Goal: Task Accomplishment & Management: Complete application form

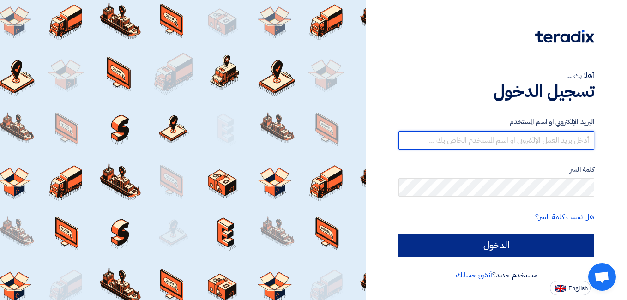
type input "abgermancompanyahmed@gmail.com"
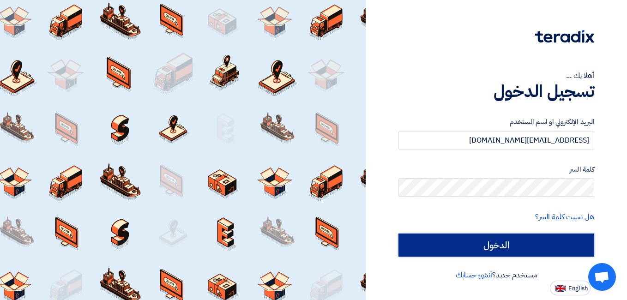
click at [467, 250] on input "الدخول" at bounding box center [497, 245] width 196 height 23
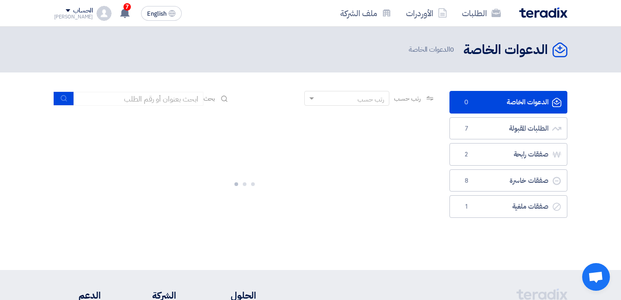
click at [487, 102] on link "الدعوات الخاصة الدعوات الخاصة 0" at bounding box center [508, 102] width 118 height 23
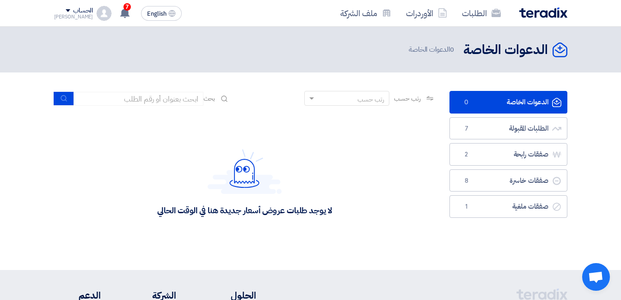
click at [487, 102] on link "الدعوات الخاصة الدعوات الخاصة 0" at bounding box center [508, 102] width 118 height 23
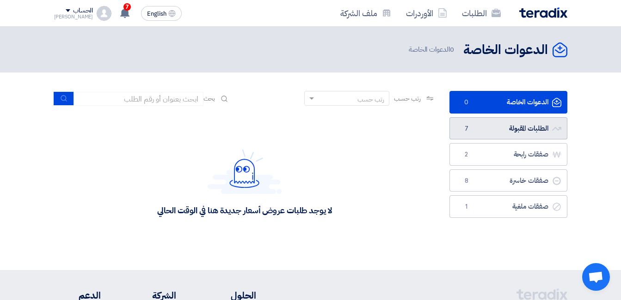
click at [484, 123] on link "الطلبات المقبولة الطلبات المقبولة 7" at bounding box center [508, 128] width 118 height 23
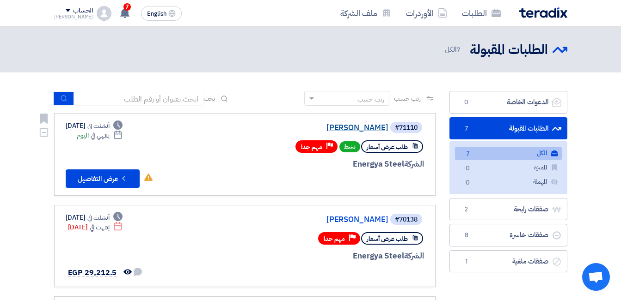
click at [375, 128] on link "[PERSON_NAME]" at bounding box center [295, 128] width 185 height 8
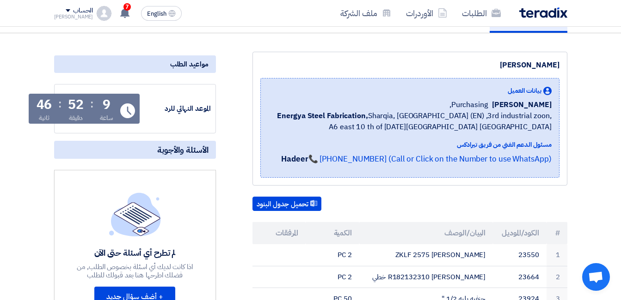
scroll to position [139, 0]
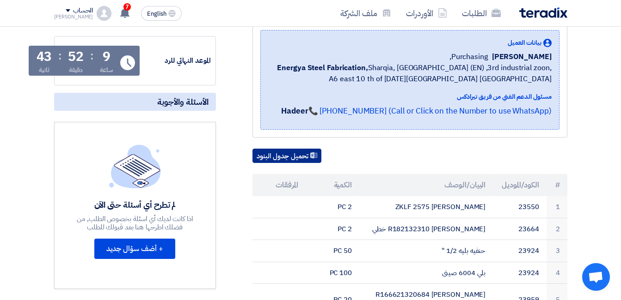
click at [297, 155] on button "تحميل جدول البنود" at bounding box center [286, 156] width 69 height 15
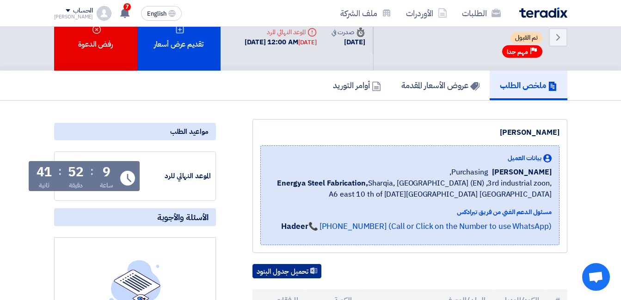
scroll to position [0, 0]
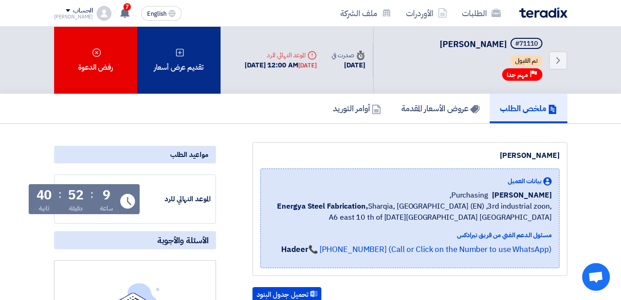
click at [198, 61] on div "تقديم عرض أسعار" at bounding box center [178, 60] width 83 height 67
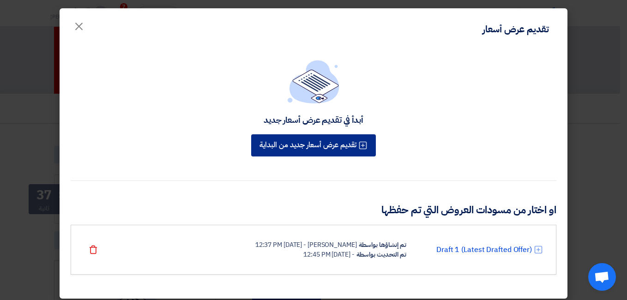
click at [356, 146] on button "تقديم عرض أسعار جديد من البداية" at bounding box center [313, 145] width 125 height 22
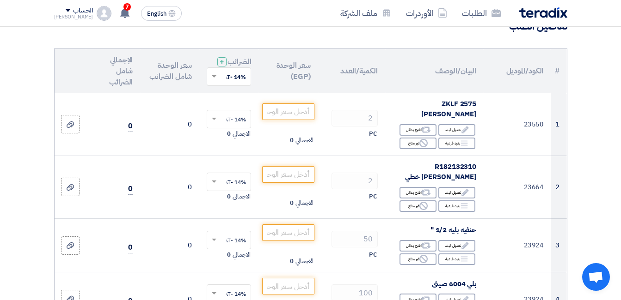
scroll to position [92, 0]
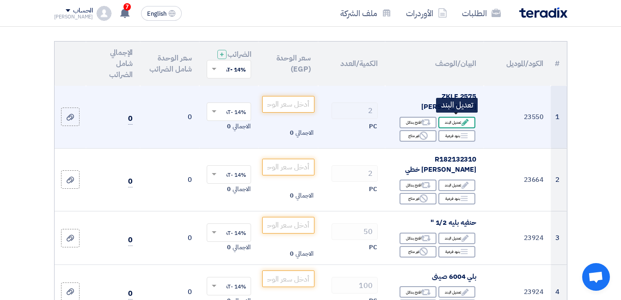
click at [451, 119] on div "Edit تعديل البند" at bounding box center [456, 123] width 37 height 12
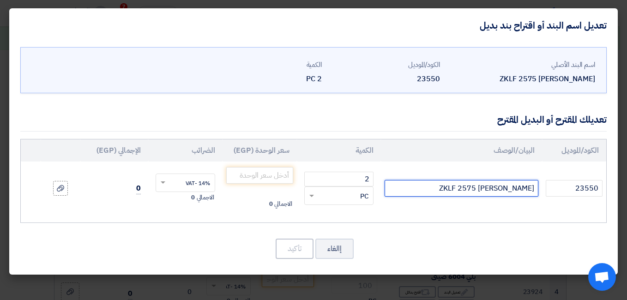
click at [420, 189] on input "ZKLF 2575 [PERSON_NAME]" at bounding box center [461, 188] width 153 height 17
type input "ZKLF 2575 رولمان بلي INA"
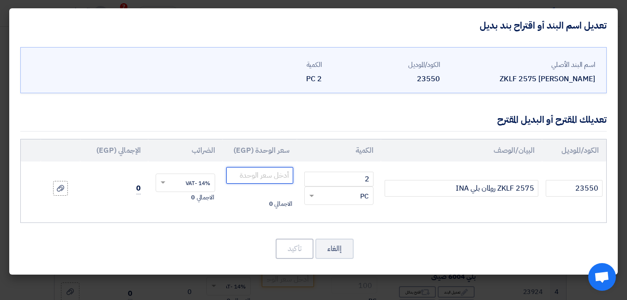
click at [286, 174] on input "number" at bounding box center [259, 175] width 67 height 17
type input "18500"
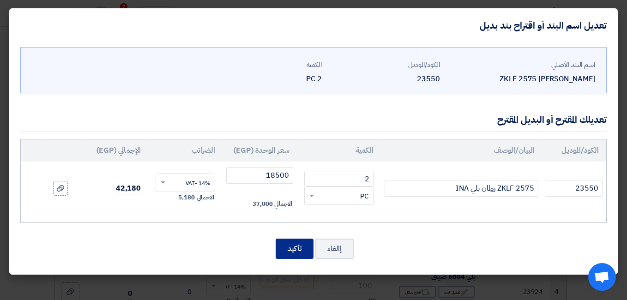
click at [292, 247] on button "تأكيد" at bounding box center [295, 249] width 38 height 20
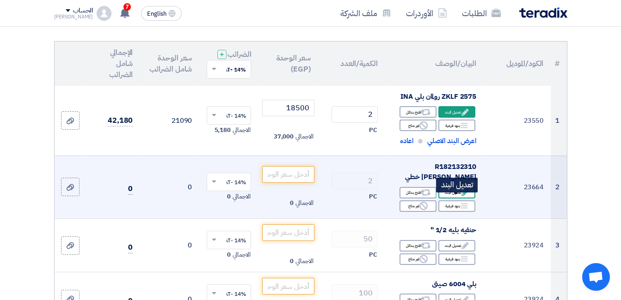
click at [458, 195] on div "Edit تعديل البند" at bounding box center [456, 193] width 37 height 12
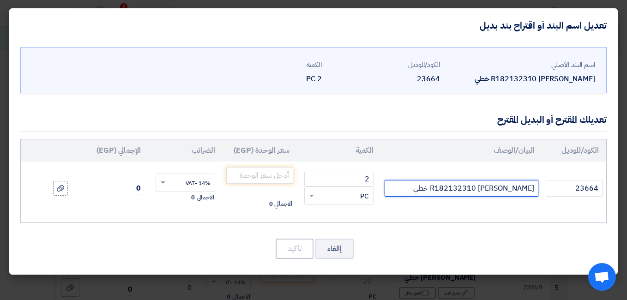
click at [421, 184] on input "R182132310 [PERSON_NAME] خطي" at bounding box center [461, 188] width 153 height 17
type input "R182132310 [PERSON_NAME] خطي REXROTH"
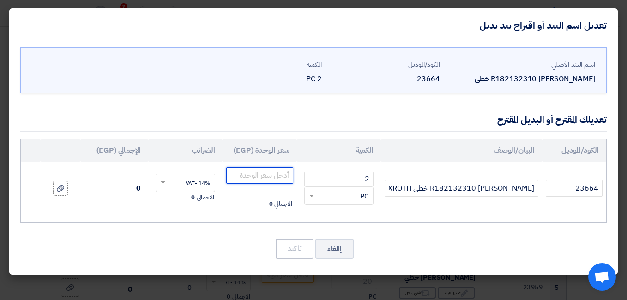
click at [268, 177] on input "number" at bounding box center [259, 175] width 67 height 17
type input "22450"
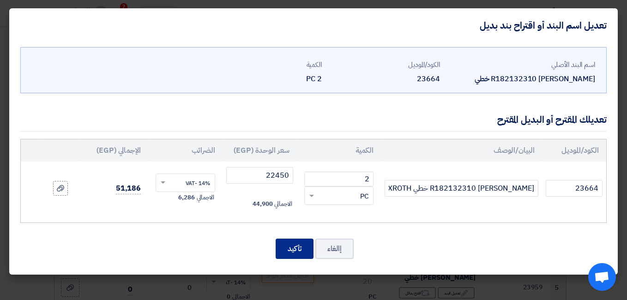
click at [296, 244] on button "تأكيد" at bounding box center [295, 249] width 38 height 20
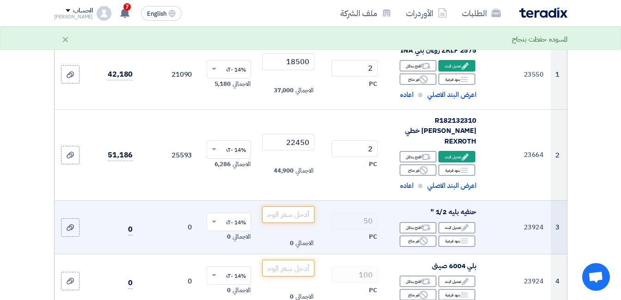
scroll to position [185, 0]
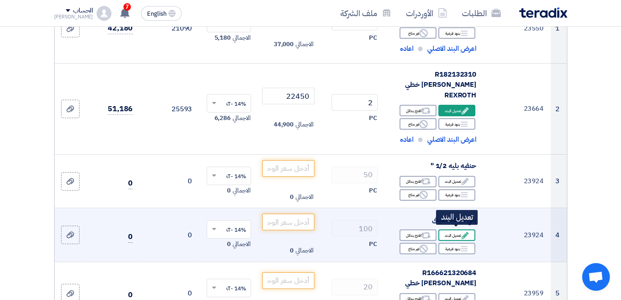
click at [460, 231] on div "Edit تعديل البند" at bounding box center [456, 236] width 37 height 12
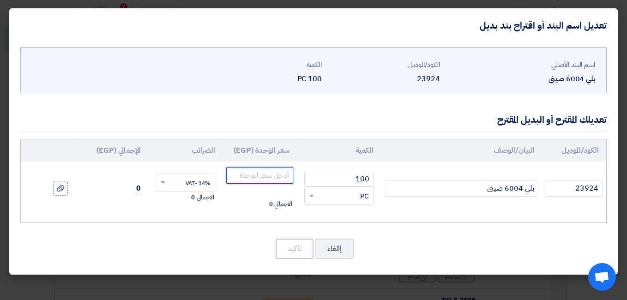
click at [255, 173] on input "number" at bounding box center [259, 175] width 67 height 17
type input "35"
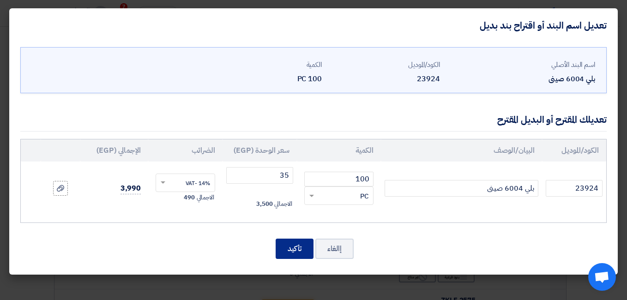
click at [296, 251] on button "تأكيد" at bounding box center [295, 249] width 38 height 20
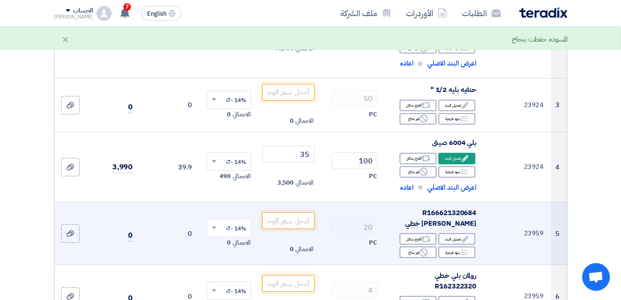
scroll to position [277, 0]
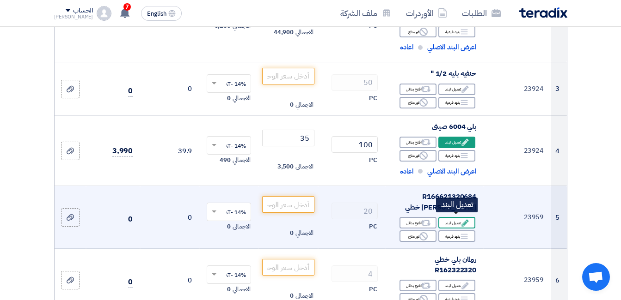
click at [465, 219] on use at bounding box center [464, 222] width 7 height 7
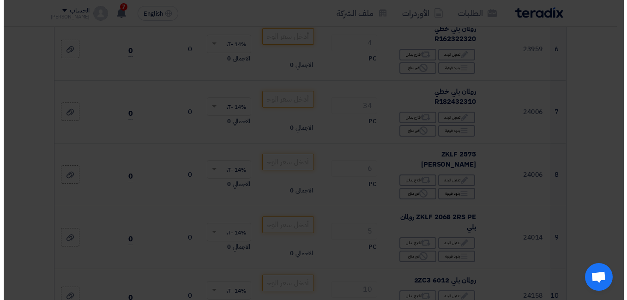
scroll to position [207, 0]
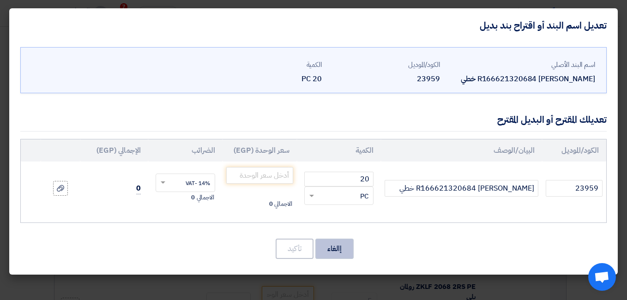
click at [333, 245] on button "إالغاء" at bounding box center [335, 249] width 38 height 20
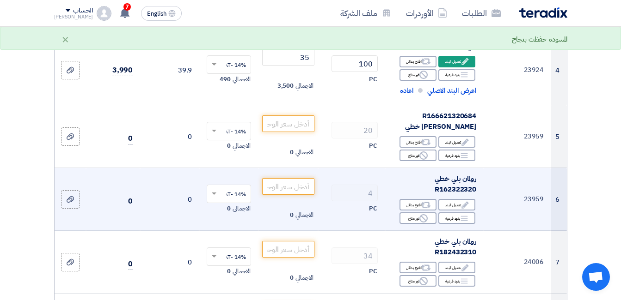
scroll to position [404, 0]
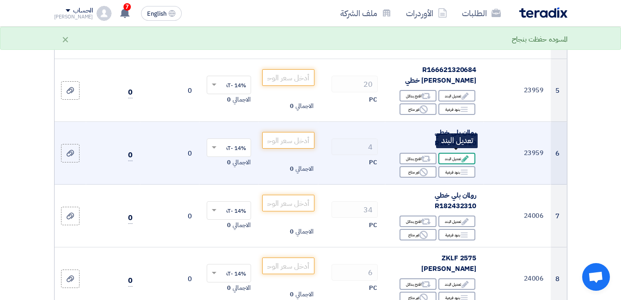
click at [453, 154] on div "Edit تعديل البند" at bounding box center [456, 159] width 37 height 12
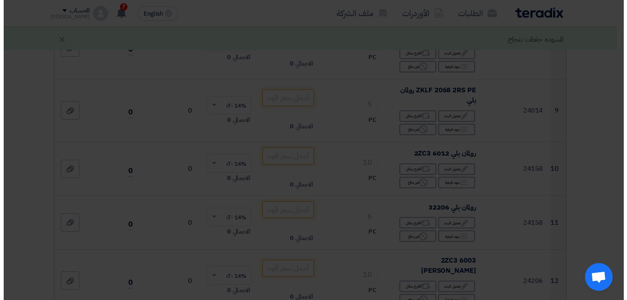
scroll to position [254, 0]
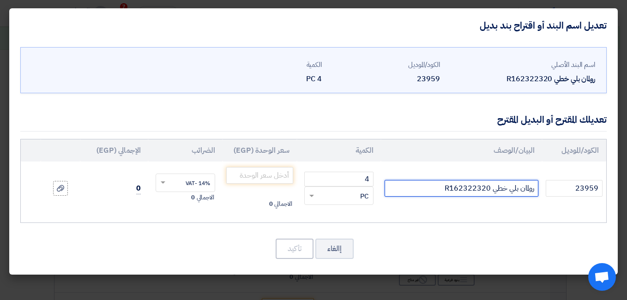
click at [428, 189] on input "رولمان بلي خطي R162322320" at bounding box center [461, 188] width 153 height 17
type input "رولمان بلي خطي R162322320"
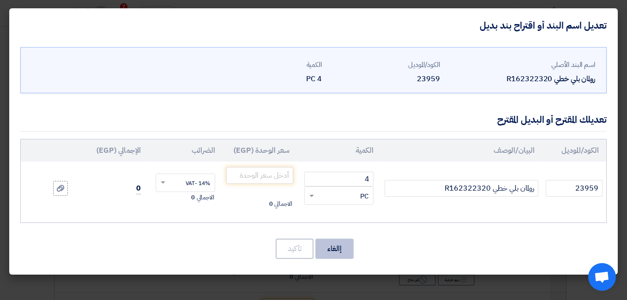
click at [340, 244] on button "إالغاء" at bounding box center [335, 249] width 38 height 20
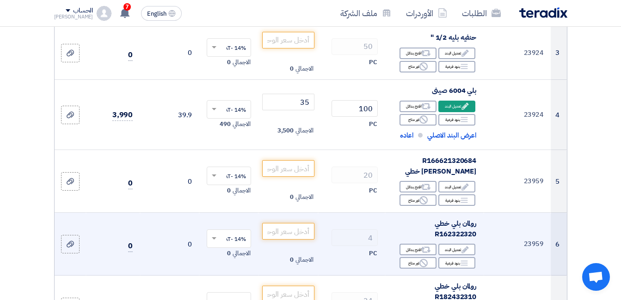
scroll to position [336, 0]
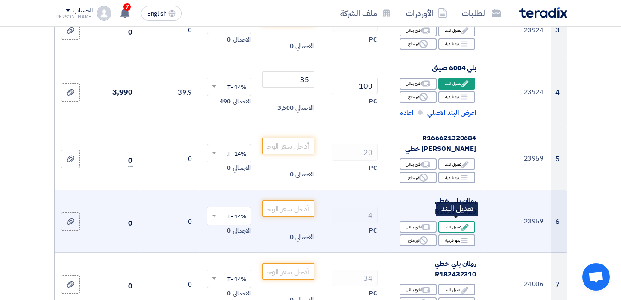
click at [457, 222] on div "Edit تعديل البند" at bounding box center [456, 227] width 37 height 12
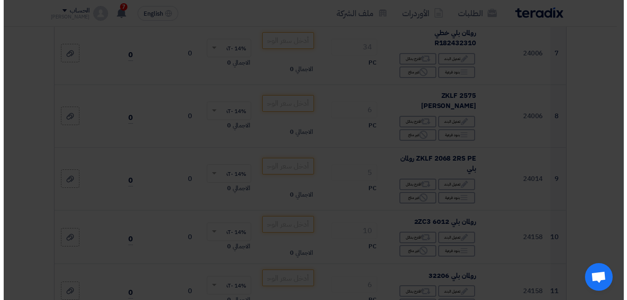
scroll to position [266, 0]
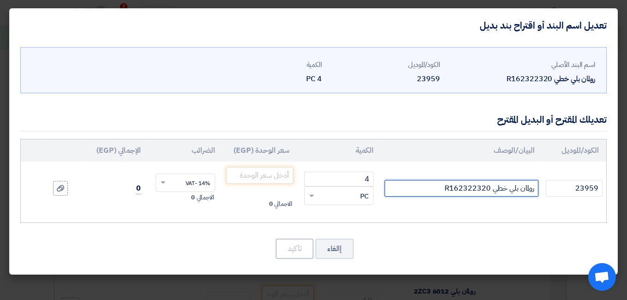
click at [437, 188] on input "رولمان بلي خطي R162322320" at bounding box center [461, 188] width 153 height 17
click at [418, 191] on input "رولمان بلي خطي R162322320" at bounding box center [461, 188] width 153 height 17
type input "رولمان بلي خطي R162322320"
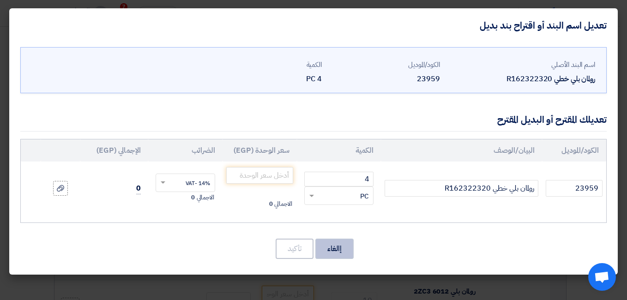
click at [347, 245] on button "إالغاء" at bounding box center [335, 249] width 38 height 20
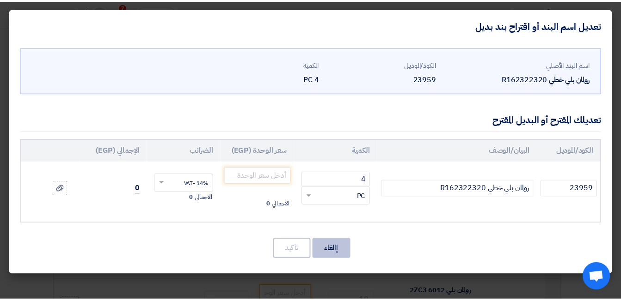
scroll to position [487, 0]
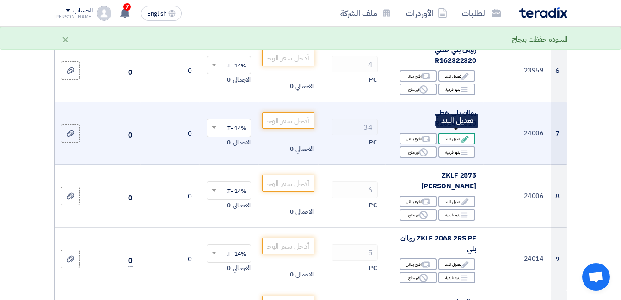
click at [464, 135] on use at bounding box center [464, 138] width 7 height 7
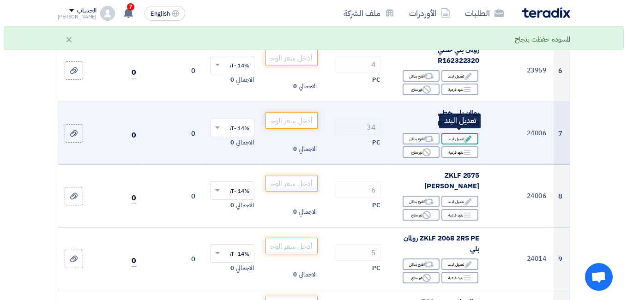
scroll to position [266, 0]
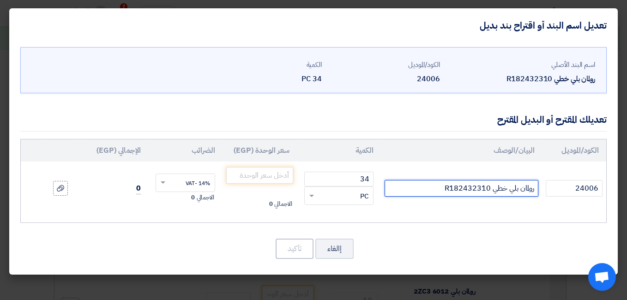
click at [387, 188] on input "رولمان بلي خطي R182432310" at bounding box center [461, 188] width 153 height 17
click at [421, 188] on input "رولمان بلي خطي R182432310" at bounding box center [461, 188] width 153 height 17
type input "رولمان بلي خطي R182432310 REXROTH"
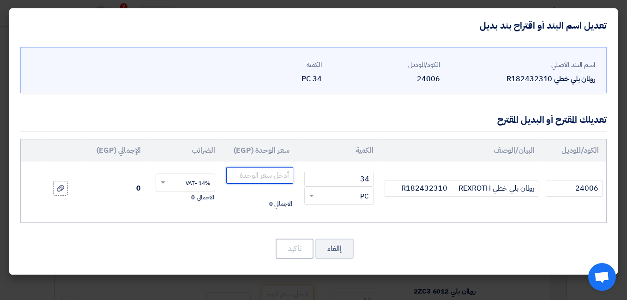
click at [277, 174] on input "number" at bounding box center [259, 175] width 67 height 17
type input "22450"
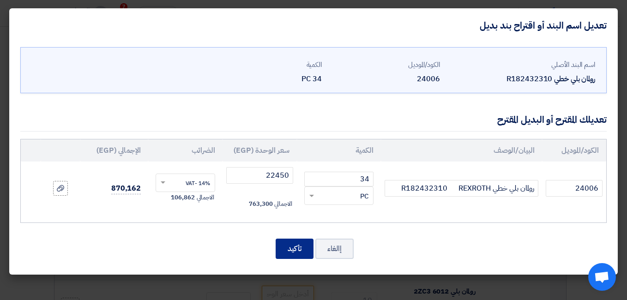
click at [289, 244] on button "تأكيد" at bounding box center [295, 249] width 38 height 20
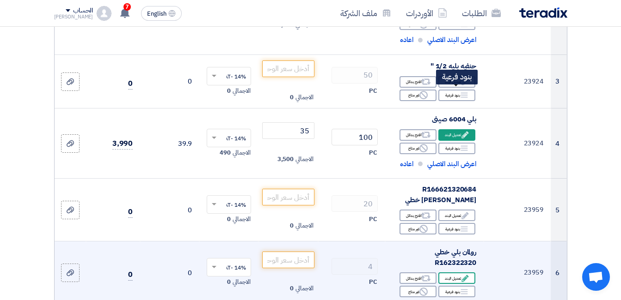
scroll to position [302, 0]
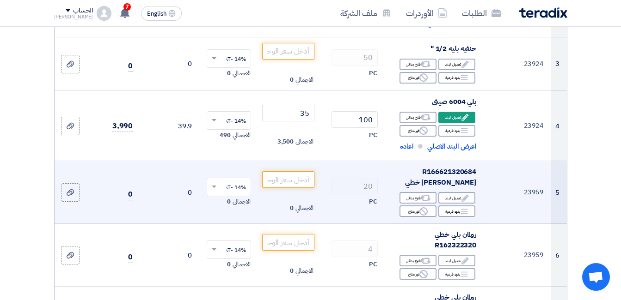
drag, startPoint x: 460, startPoint y: 192, endPoint x: 489, endPoint y: 162, distance: 41.8
click at [489, 162] on tr "5 23959 R166621320684 رولمان بلي خطي Edit تعديل البند Alternative اقترح بدائل B…" at bounding box center [311, 192] width 512 height 63
drag, startPoint x: 489, startPoint y: 162, endPoint x: 501, endPoint y: 207, distance: 46.7
click at [501, 207] on td "23959" at bounding box center [516, 192] width 67 height 63
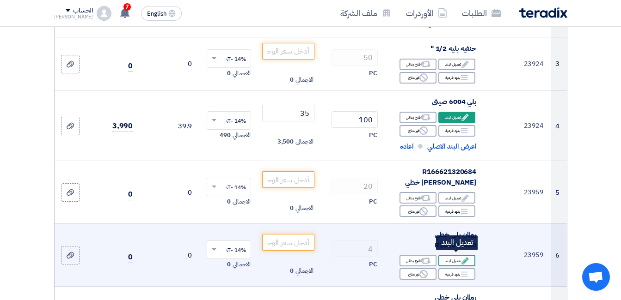
click at [463, 255] on div "Edit تعديل البند" at bounding box center [456, 261] width 37 height 12
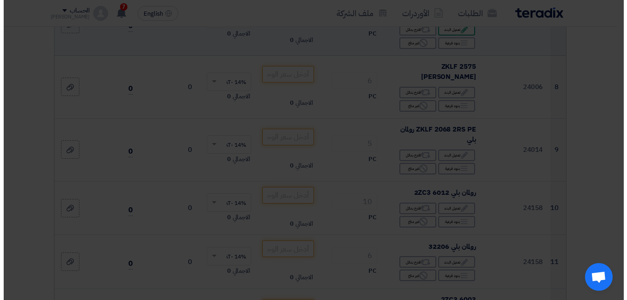
scroll to position [232, 0]
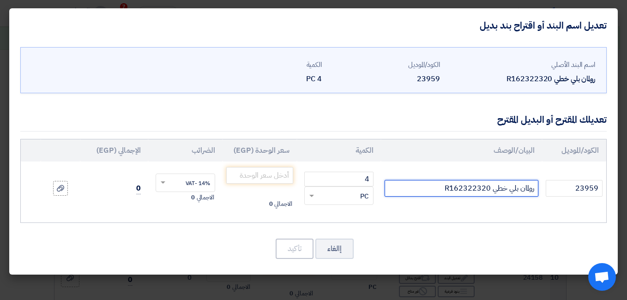
click at [421, 187] on input "رولمان بلي خطي R162322320" at bounding box center [461, 188] width 153 height 17
type input "رولمان بلي خطي R162322320 REXROTH"
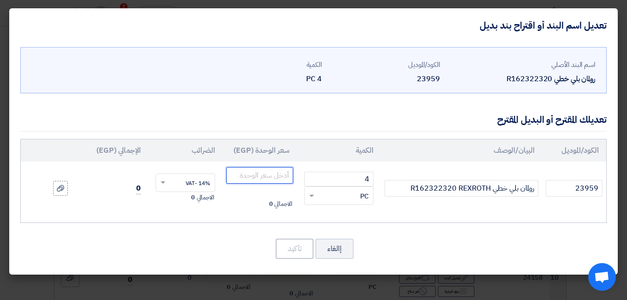
click at [272, 176] on input "number" at bounding box center [259, 175] width 67 height 17
type input "22450"
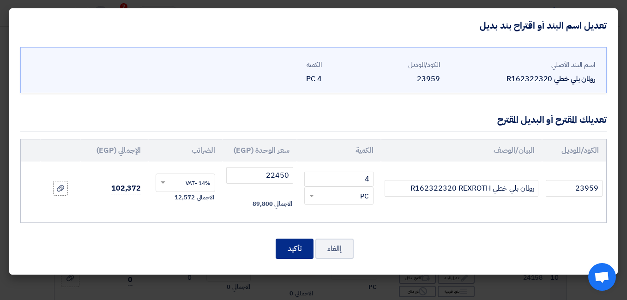
click at [302, 249] on button "تأكيد" at bounding box center [295, 249] width 38 height 20
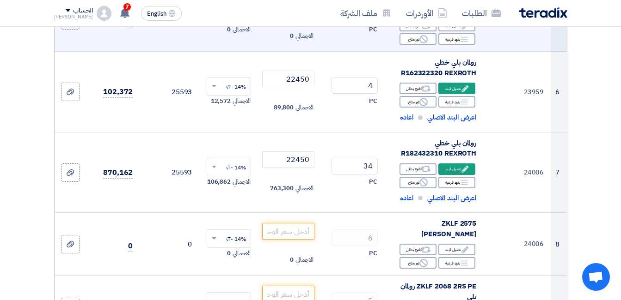
scroll to position [475, 0]
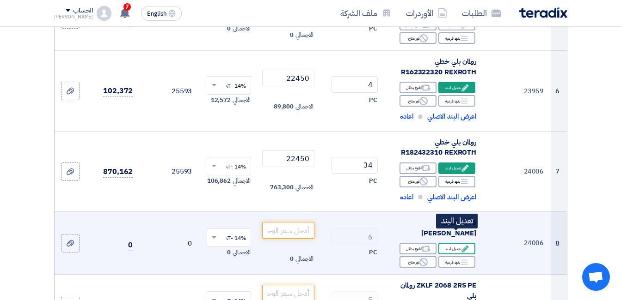
click at [457, 243] on div "Edit تعديل البند" at bounding box center [456, 249] width 37 height 12
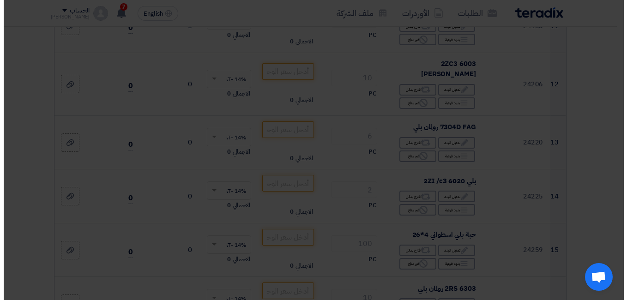
scroll to position [255, 0]
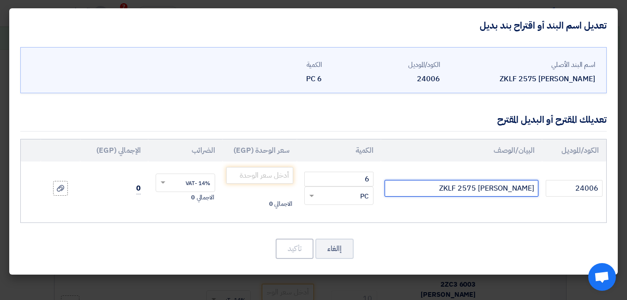
click at [412, 188] on input "ZKLF 2575 [PERSON_NAME]" at bounding box center [461, 188] width 153 height 17
type input "ZKLF 2575 رولمان بلي INA"
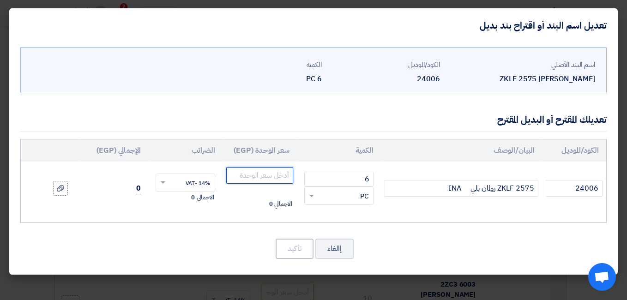
click at [281, 174] on input "number" at bounding box center [259, 175] width 67 height 17
type input "18500"
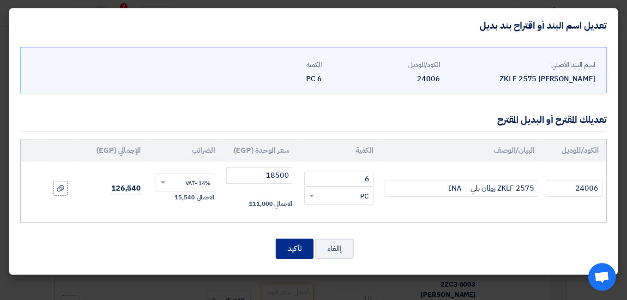
click at [290, 245] on button "تأكيد" at bounding box center [295, 249] width 38 height 20
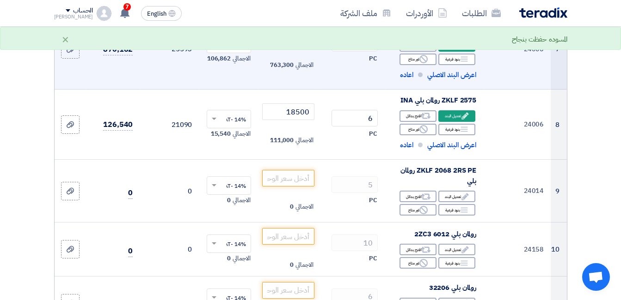
scroll to position [614, 0]
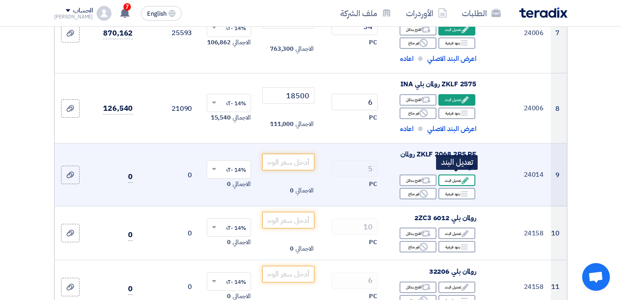
click at [463, 177] on icon "Edit" at bounding box center [465, 181] width 8 height 8
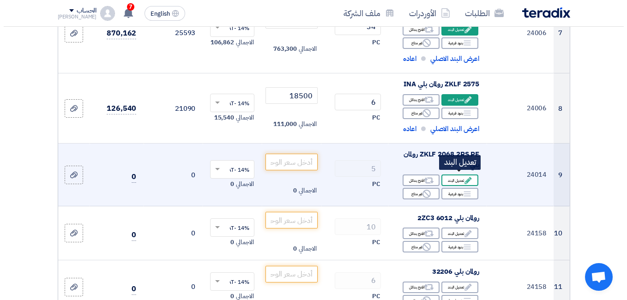
scroll to position [312, 0]
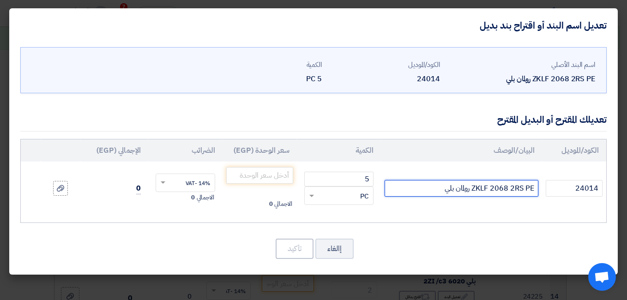
click at [428, 185] on input "ZKLF 2068 2RS PE رولمان بلي" at bounding box center [461, 188] width 153 height 17
type input "ZKLF 2068 2RS PE رولمان بلي INA"
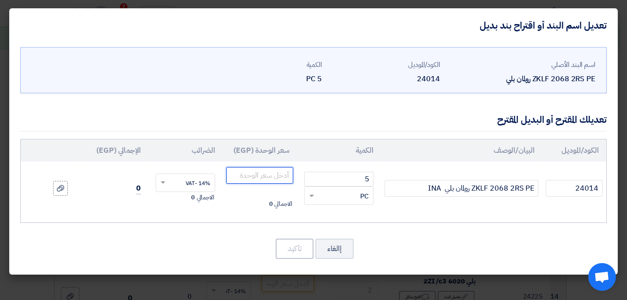
click at [278, 177] on input "number" at bounding box center [259, 175] width 67 height 17
type input "18350"
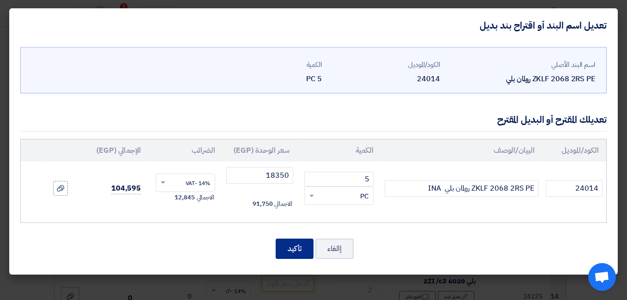
click at [298, 246] on button "تأكيد" at bounding box center [295, 249] width 38 height 20
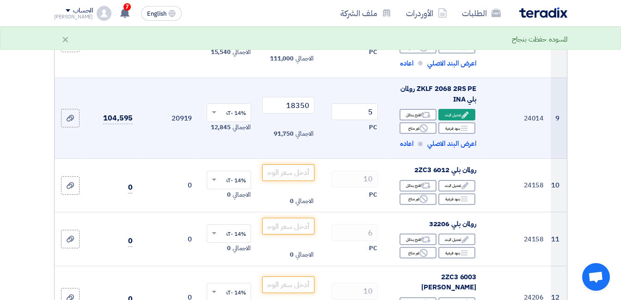
scroll to position [672, 0]
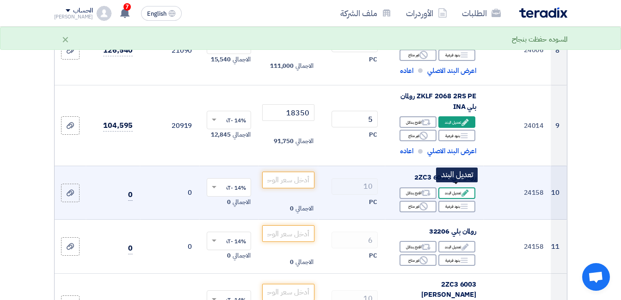
click at [453, 189] on div "Edit تعديل البند" at bounding box center [456, 194] width 37 height 12
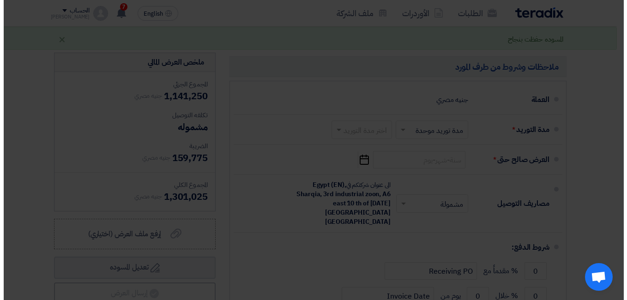
scroll to position [371, 0]
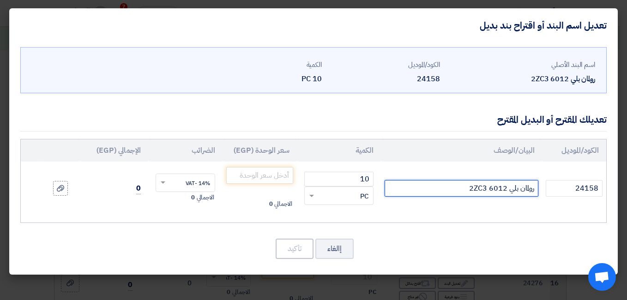
click at [438, 187] on input "رولمان بلي 6012 2ZC3" at bounding box center [461, 188] width 153 height 17
click at [405, 189] on input "رولمان بلي 6012 2ZC3" at bounding box center [461, 188] width 153 height 17
type input "رولمان بلي 6012 2ZC3 SKF"
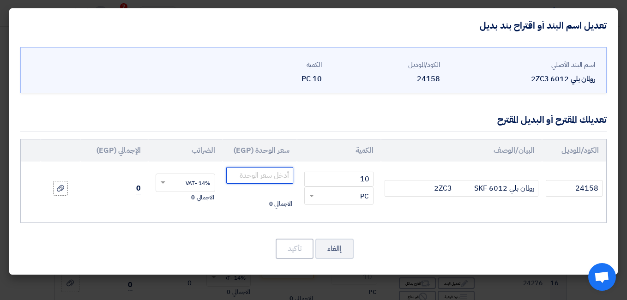
click at [272, 176] on input "number" at bounding box center [259, 175] width 67 height 17
type input "650"
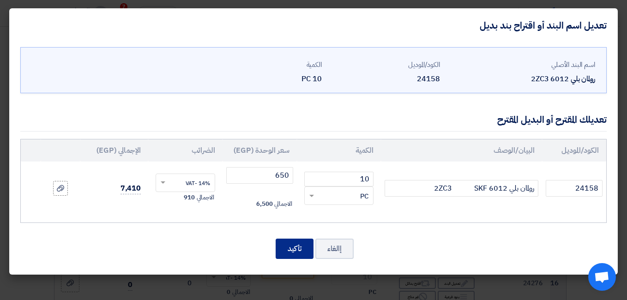
click at [298, 244] on button "تأكيد" at bounding box center [295, 249] width 38 height 20
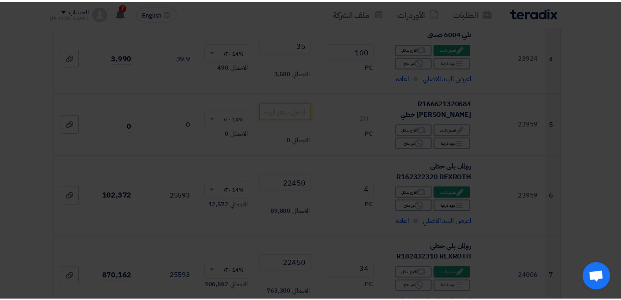
scroll to position [920, 0]
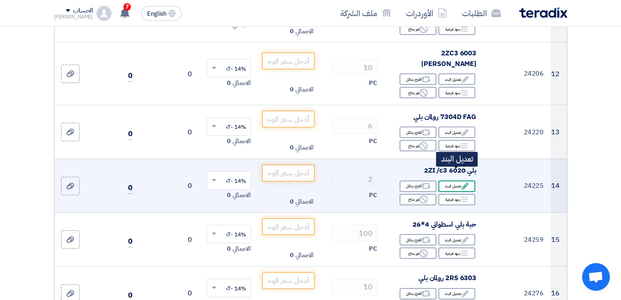
click at [458, 181] on div "Edit تعديل البند" at bounding box center [456, 187] width 37 height 12
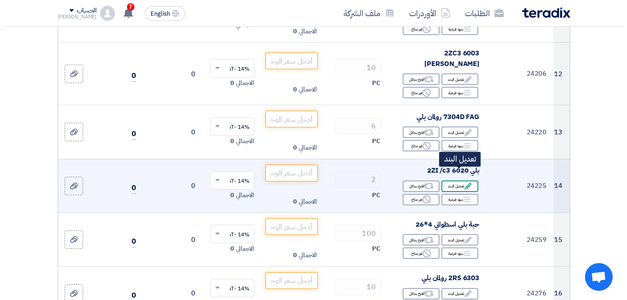
scroll to position [317, 0]
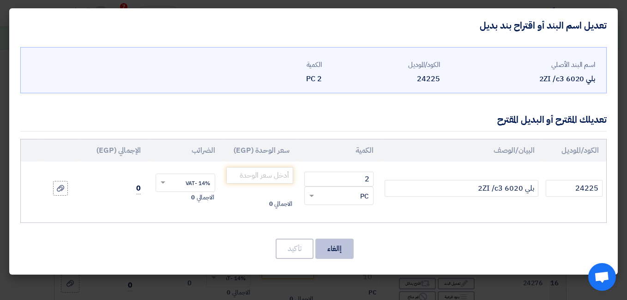
click at [343, 249] on button "إالغاء" at bounding box center [335, 249] width 38 height 20
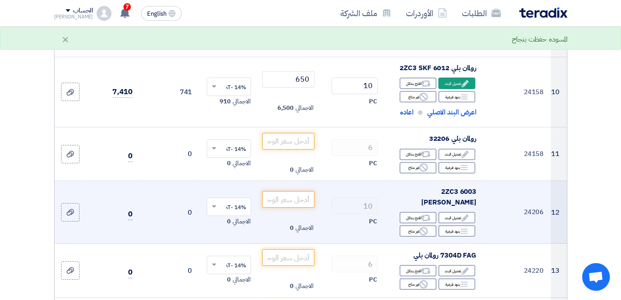
scroll to position [735, 0]
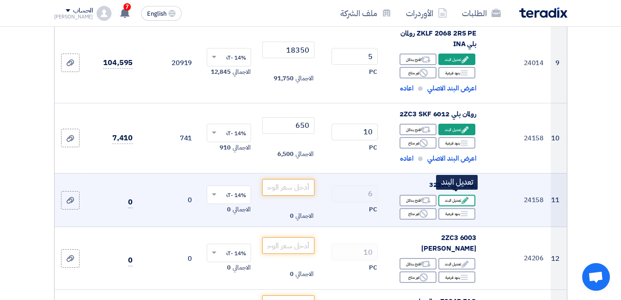
click at [457, 195] on div "Edit تعديل البند" at bounding box center [456, 201] width 37 height 12
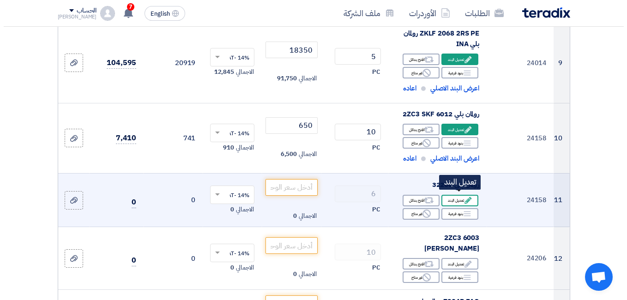
scroll to position [353, 0]
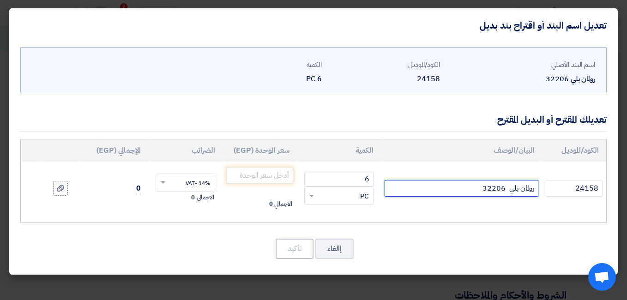
click at [436, 189] on input "رولمان بلي 32206" at bounding box center [461, 188] width 153 height 17
type input "رولمان بلي 32206 SKF"
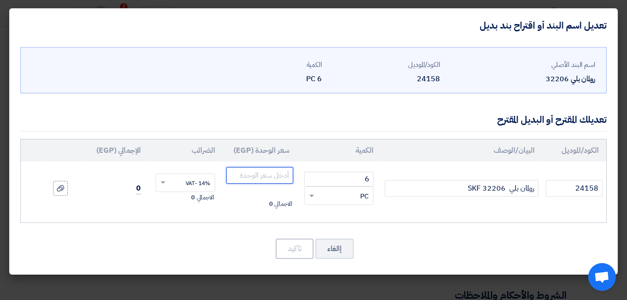
click at [271, 174] on input "number" at bounding box center [259, 175] width 67 height 17
type input "475"
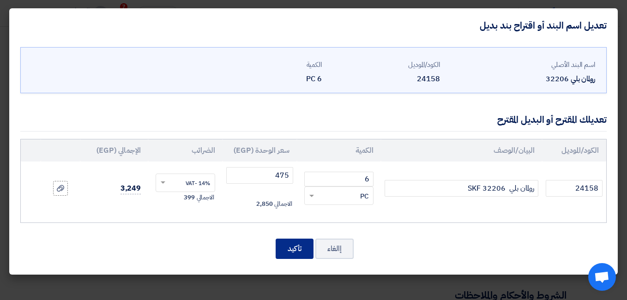
click at [288, 247] on button "تأكيد" at bounding box center [295, 249] width 38 height 20
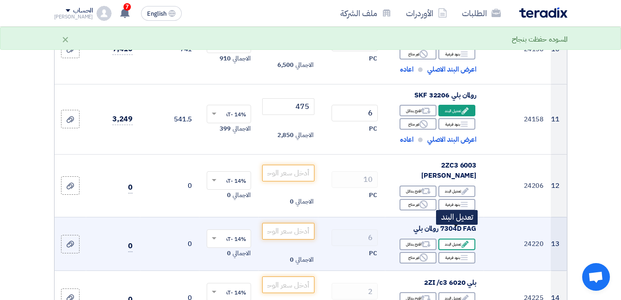
scroll to position [818, 0]
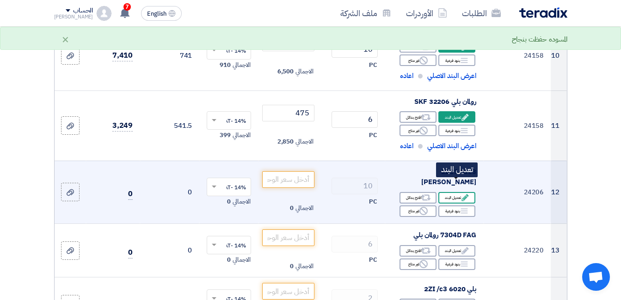
click at [461, 194] on icon "Edit" at bounding box center [465, 198] width 8 height 8
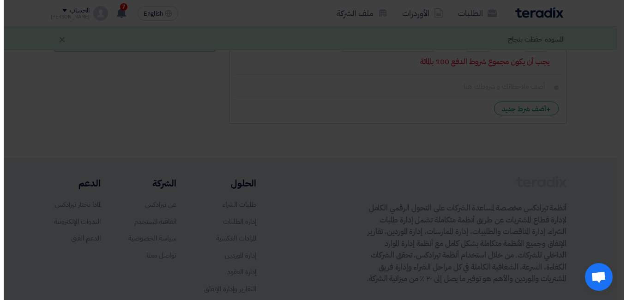
scroll to position [365, 0]
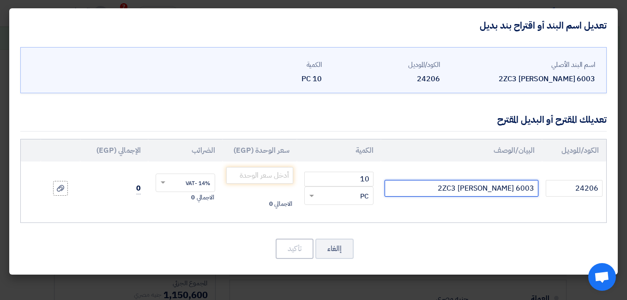
click at [440, 190] on input "6003 2ZC3 [PERSON_NAME]" at bounding box center [461, 188] width 153 height 17
type input "6003 2ZC3 رولمان بلي SKF"
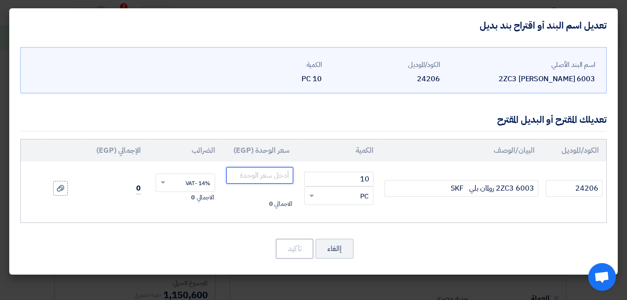
click at [275, 176] on input "number" at bounding box center [259, 175] width 67 height 17
type input "145"
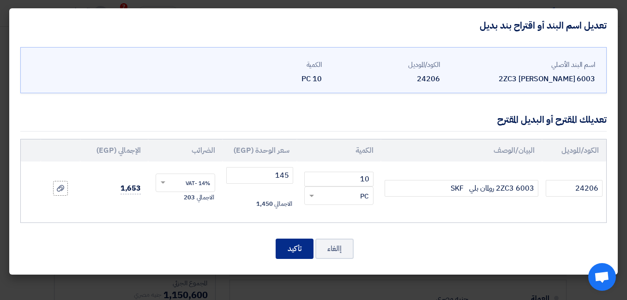
click at [293, 248] on button "تأكيد" at bounding box center [295, 249] width 38 height 20
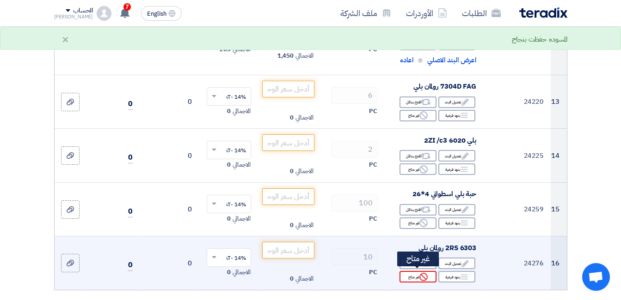
scroll to position [963, 0]
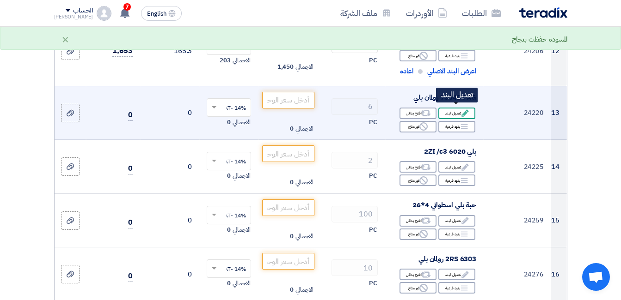
click at [456, 108] on div "Edit تعديل البند" at bounding box center [456, 114] width 37 height 12
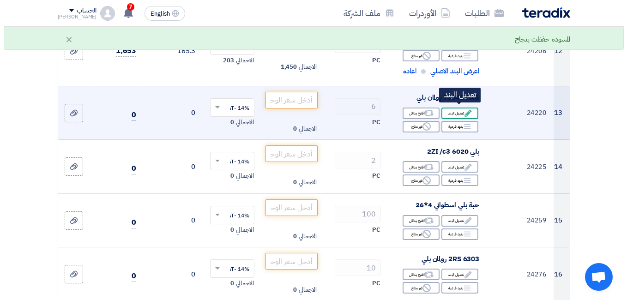
scroll to position [359, 0]
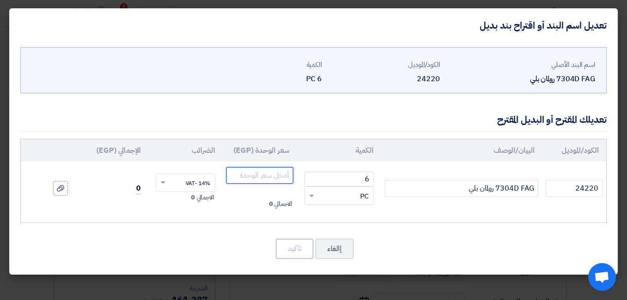
click at [268, 176] on input "number" at bounding box center [259, 175] width 67 height 17
type input "6"
type input "875"
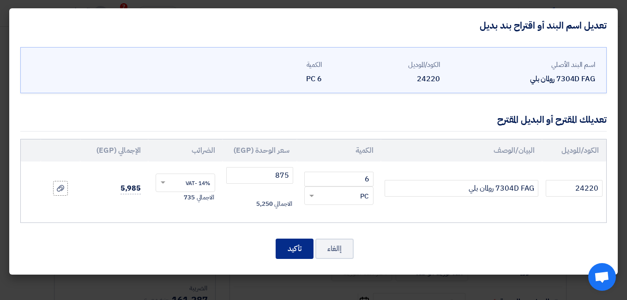
click at [303, 246] on button "تأكيد" at bounding box center [295, 249] width 38 height 20
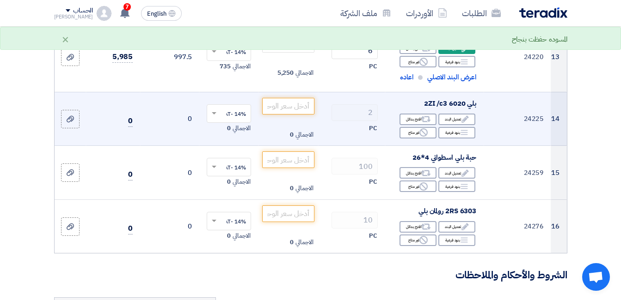
scroll to position [981, 0]
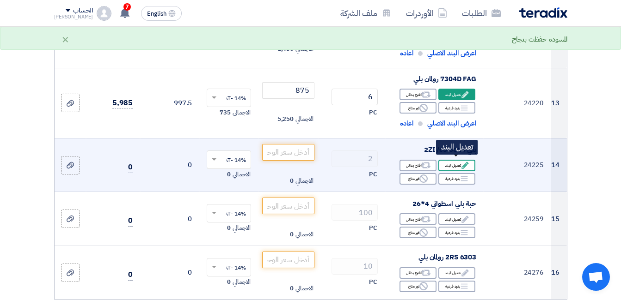
click at [459, 160] on div "Edit تعديل البند" at bounding box center [456, 166] width 37 height 12
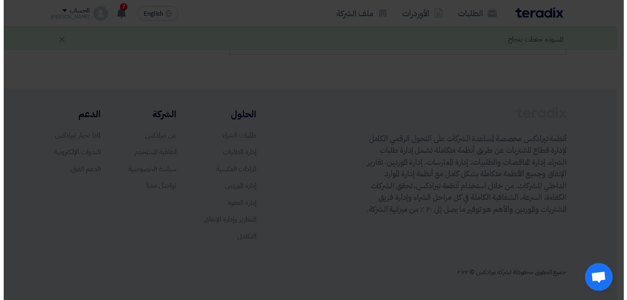
scroll to position [307, 0]
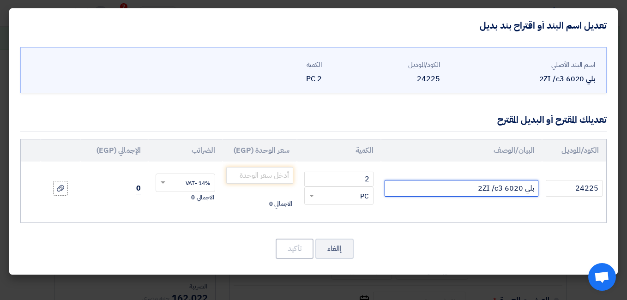
click at [406, 188] on input "بلي 6020 2ZI /c3" at bounding box center [461, 188] width 153 height 17
type input "بلي 6020 2ZI /c3 SKF"
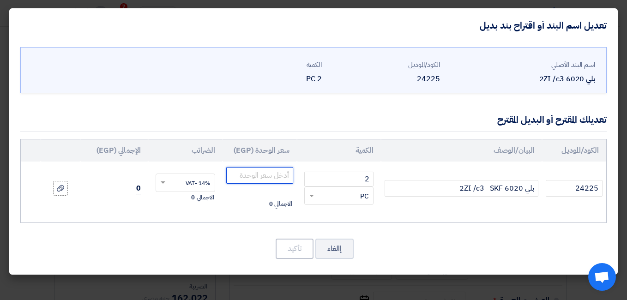
click at [278, 173] on input "number" at bounding box center [259, 175] width 67 height 17
type input "1"
type input "2100"
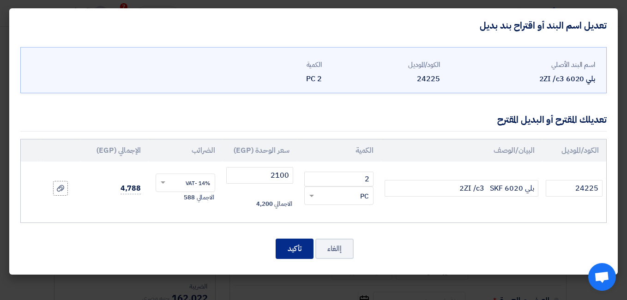
click at [291, 244] on button "تأكيد" at bounding box center [295, 249] width 38 height 20
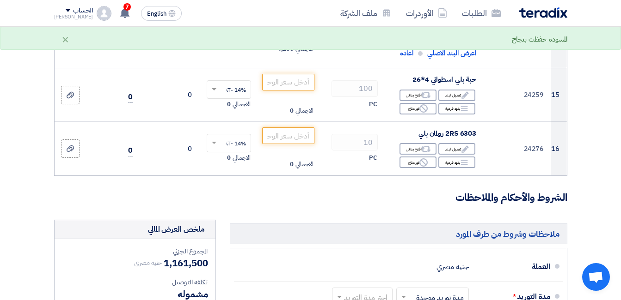
scroll to position [1075, 0]
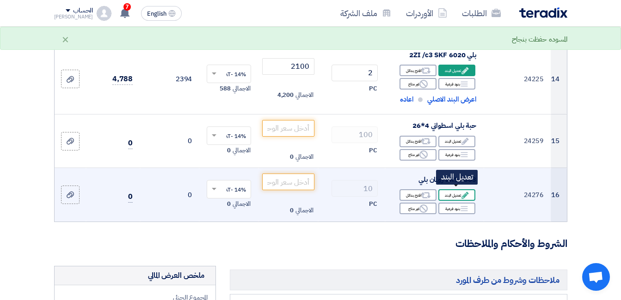
click at [459, 189] on div "Edit تعديل البند" at bounding box center [456, 195] width 37 height 12
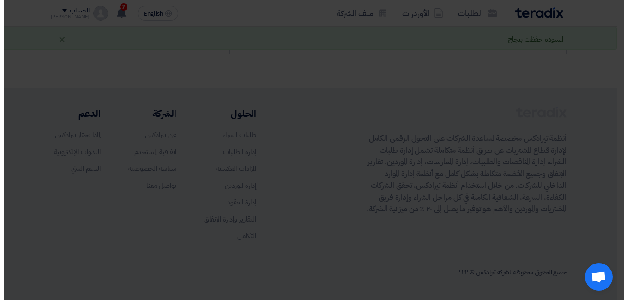
scroll to position [331, 0]
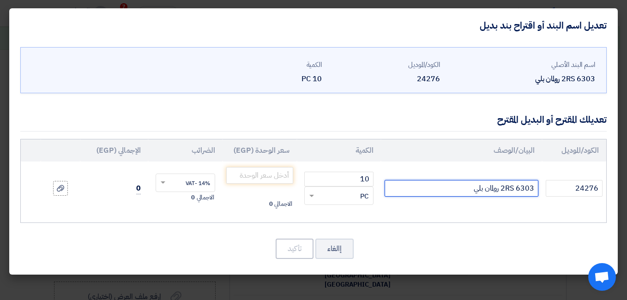
click at [395, 186] on input "6303 2RS رولمان بلي" at bounding box center [461, 188] width 153 height 17
type input "6303 2RS رولمان بلي SKF"
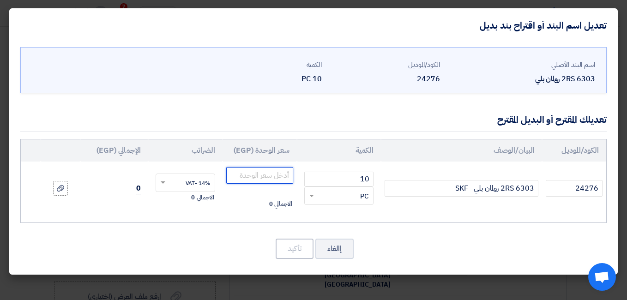
click at [280, 175] on input "number" at bounding box center [259, 175] width 67 height 17
type input "145"
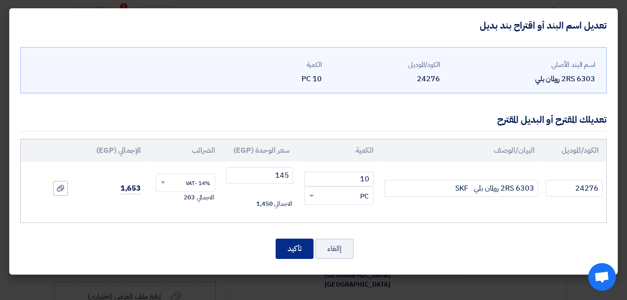
click at [292, 246] on button "تأكيد" at bounding box center [295, 249] width 38 height 20
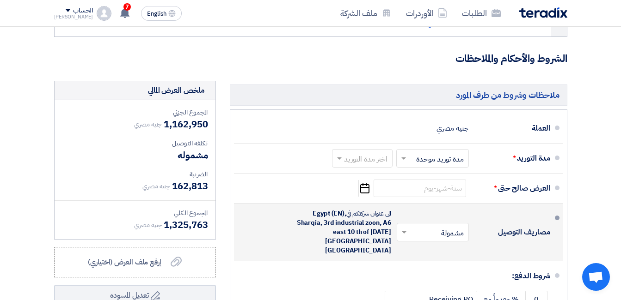
scroll to position [1262, 0]
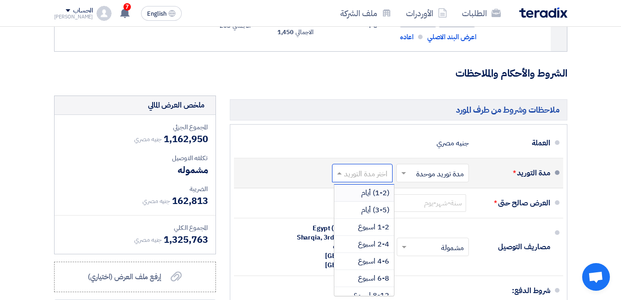
click at [340, 169] on span at bounding box center [338, 173] width 12 height 9
click at [376, 223] on span "1-2 اسبوع" at bounding box center [373, 227] width 31 height 11
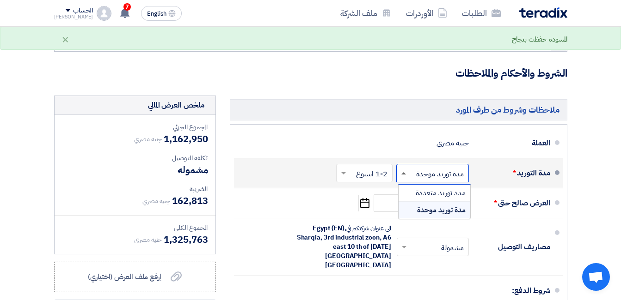
click at [403, 172] on span at bounding box center [403, 173] width 5 height 2
click at [431, 205] on span "مدة توريد موحدة" at bounding box center [441, 210] width 49 height 11
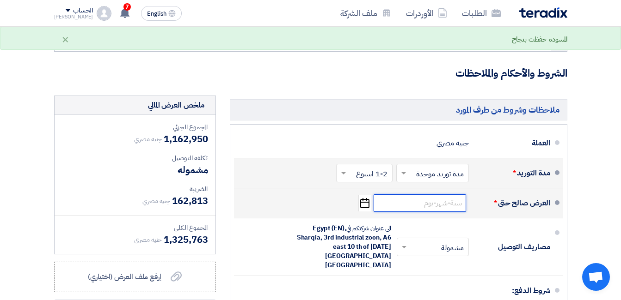
click at [458, 197] on input at bounding box center [419, 204] width 92 height 18
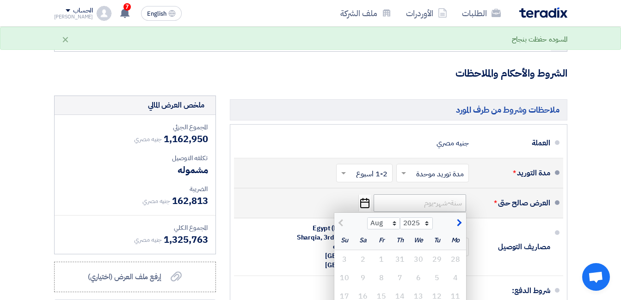
scroll to position [1308, 0]
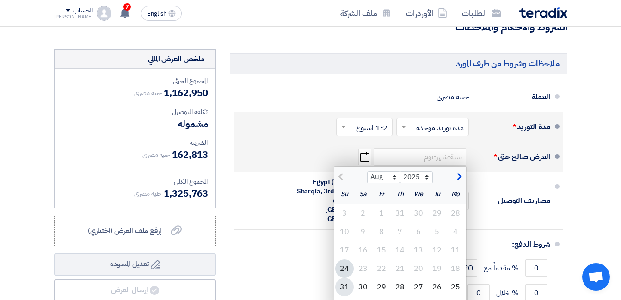
click at [346, 281] on div "31" at bounding box center [344, 287] width 18 height 18
type input "8/31/2025"
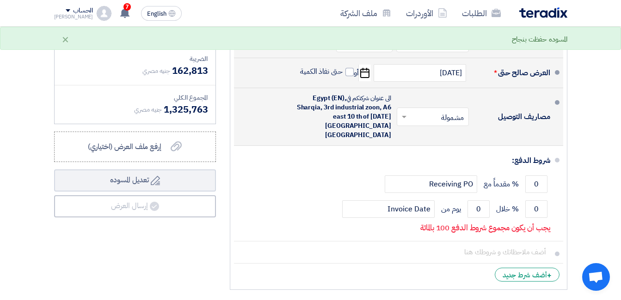
scroll to position [1401, 0]
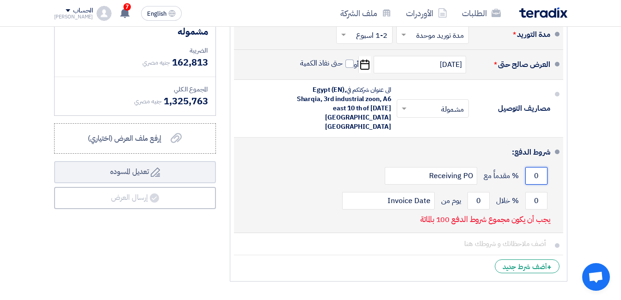
click at [536, 167] on input "0" at bounding box center [536, 176] width 22 height 18
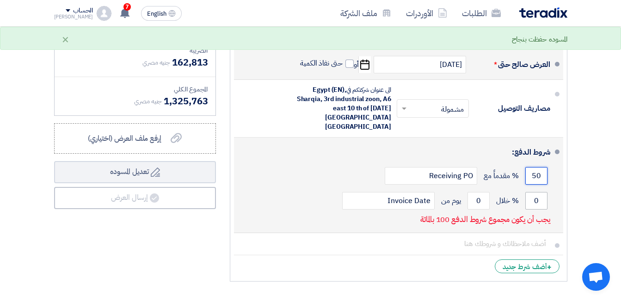
type input "50"
click at [536, 192] on input "0" at bounding box center [536, 201] width 22 height 18
click at [479, 192] on input "0" at bounding box center [478, 201] width 22 height 18
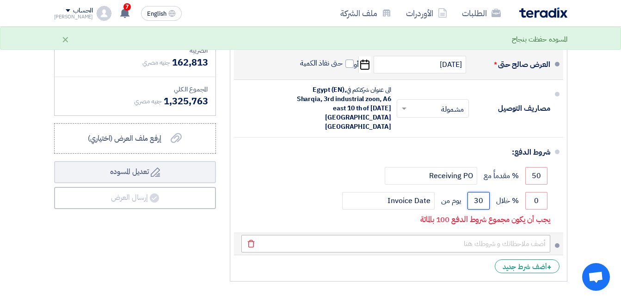
type input "30"
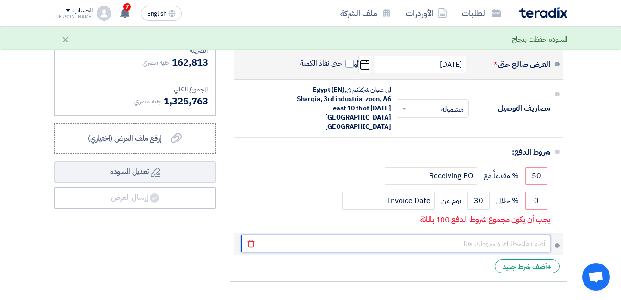
click at [406, 235] on input "text" at bounding box center [395, 244] width 309 height 18
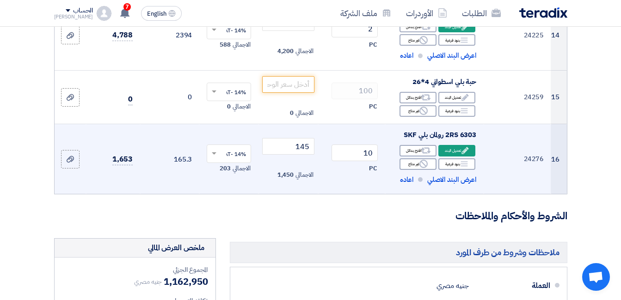
scroll to position [1123, 0]
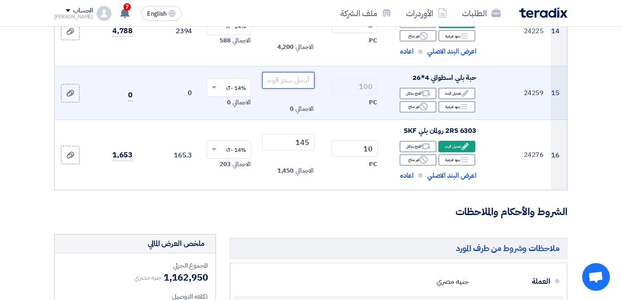
click at [301, 79] on input "number" at bounding box center [288, 80] width 52 height 17
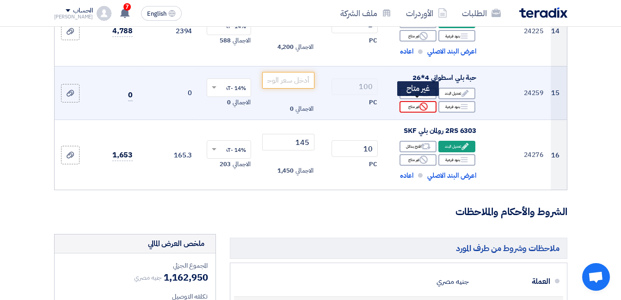
click at [422, 103] on use at bounding box center [423, 107] width 8 height 8
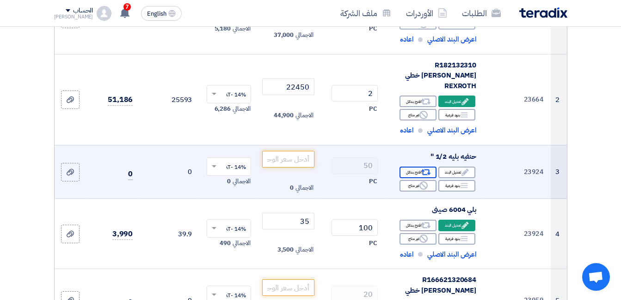
scroll to position [199, 0]
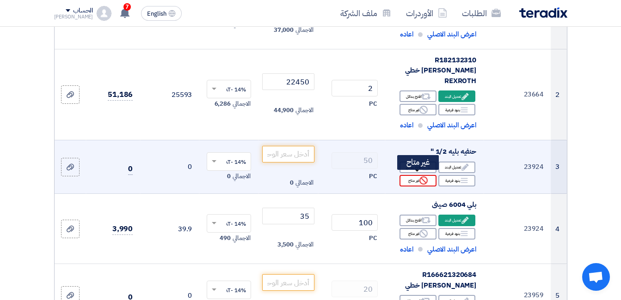
click at [425, 177] on icon "Reject" at bounding box center [423, 181] width 8 height 8
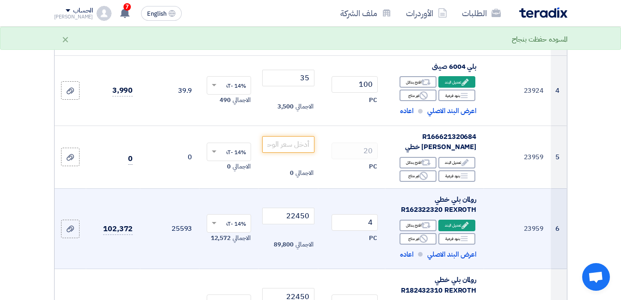
scroll to position [338, 0]
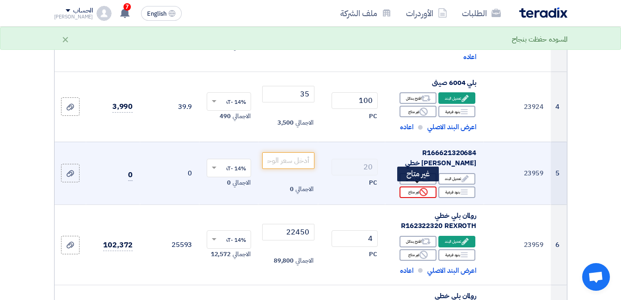
click at [422, 189] on icon "Reject" at bounding box center [423, 192] width 8 height 8
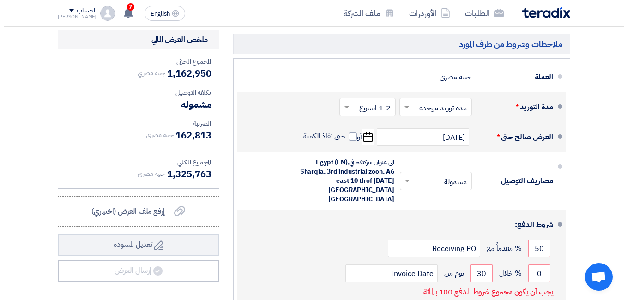
scroll to position [1447, 0]
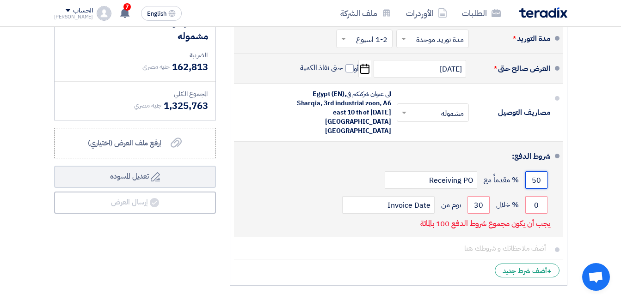
drag, startPoint x: 541, startPoint y: 157, endPoint x: 516, endPoint y: 164, distance: 26.0
click at [516, 168] on div "50 % مقدماً مع Receiving PO" at bounding box center [395, 180] width 309 height 25
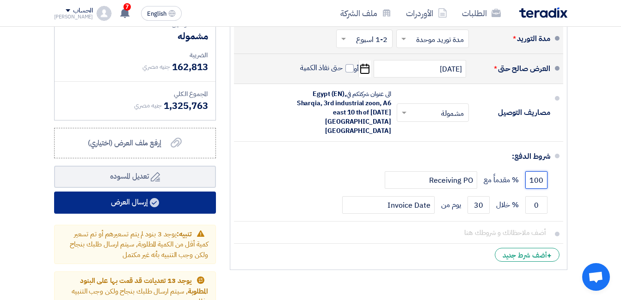
type input "100"
click at [171, 198] on button "إرسال العرض" at bounding box center [135, 203] width 162 height 22
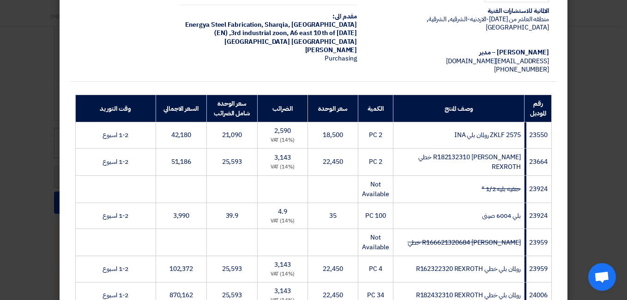
scroll to position [0, 0]
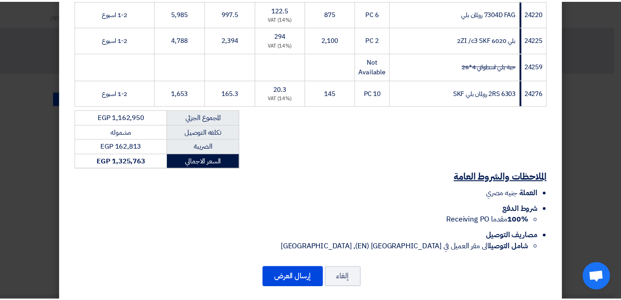
scroll to position [513, 0]
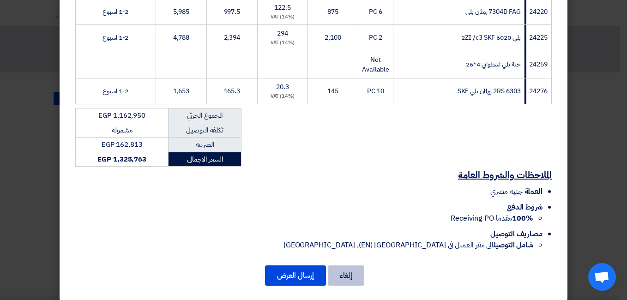
click at [354, 266] on button "إلغاء" at bounding box center [346, 276] width 37 height 20
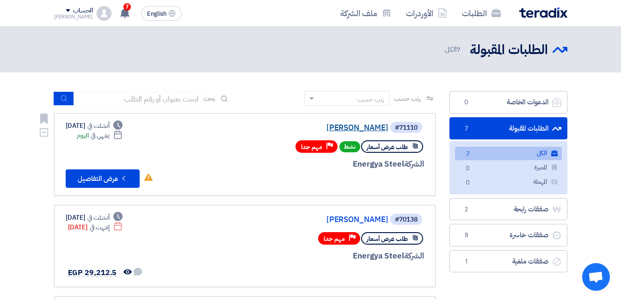
click at [377, 126] on link "[PERSON_NAME]" at bounding box center [295, 128] width 185 height 8
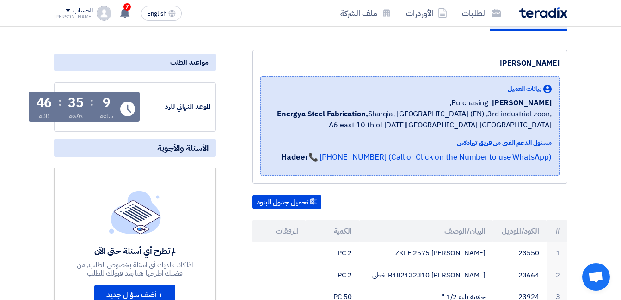
scroll to position [0, 0]
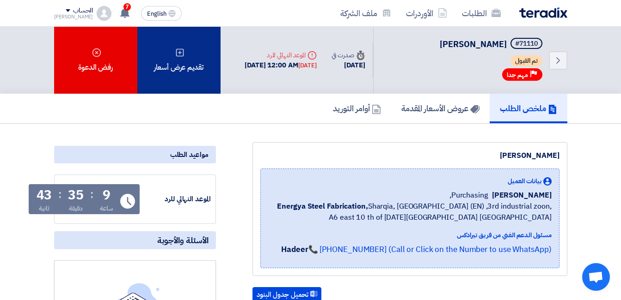
click at [162, 62] on div "تقديم عرض أسعار" at bounding box center [178, 60] width 83 height 67
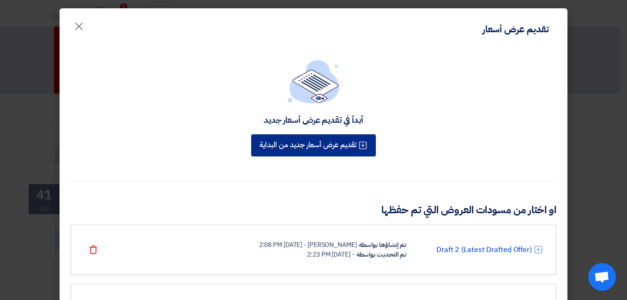
click at [325, 138] on button "تقديم عرض أسعار جديد من البداية" at bounding box center [313, 145] width 125 height 22
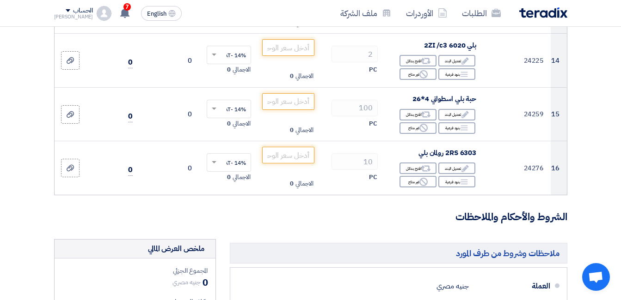
scroll to position [924, 0]
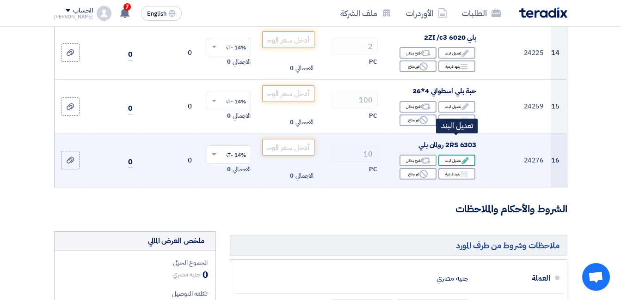
click at [463, 157] on icon "Edit" at bounding box center [465, 161] width 8 height 8
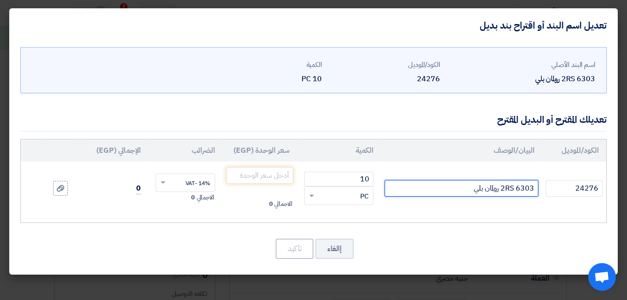
click at [432, 189] on input "6303 2RS رولمان بلي" at bounding box center [461, 188] width 153 height 17
type input "6303 2RS رولمان بلي SKF"
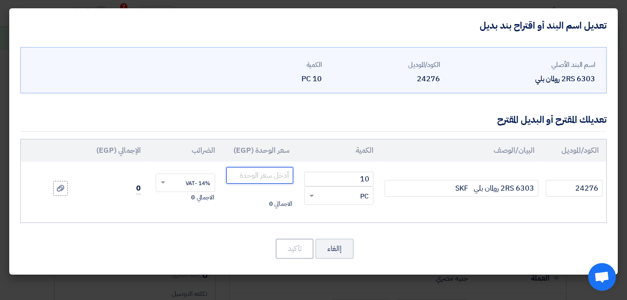
click at [277, 177] on input "number" at bounding box center [259, 175] width 67 height 17
type input "145"
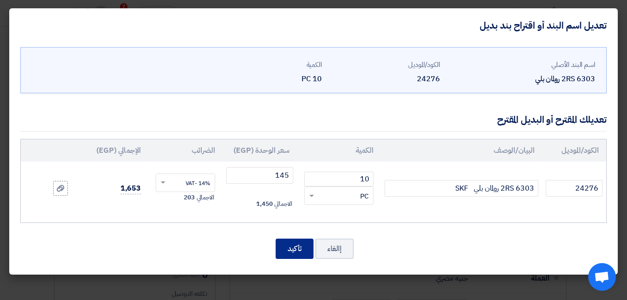
click at [288, 246] on button "تأكيد" at bounding box center [295, 249] width 38 height 20
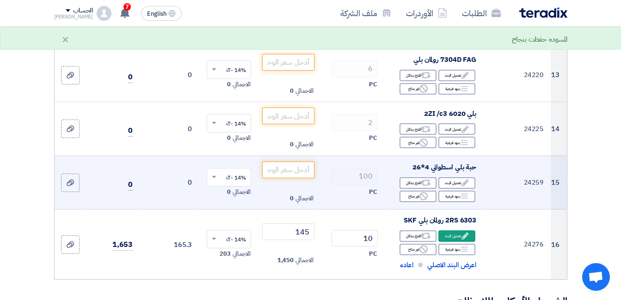
scroll to position [832, 0]
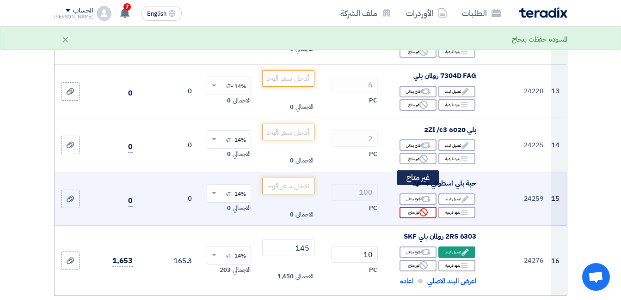
click at [418, 207] on div "Reject غير متاح" at bounding box center [417, 213] width 37 height 12
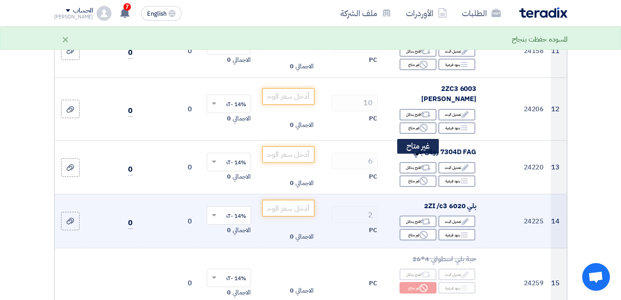
scroll to position [739, 0]
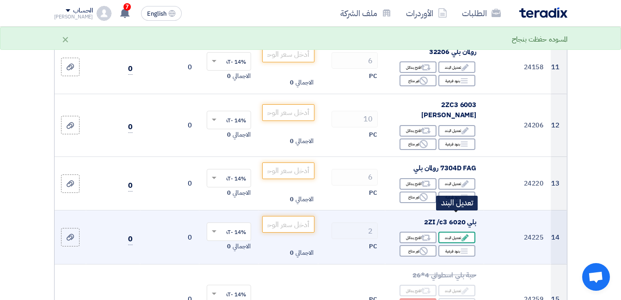
click at [457, 232] on div "Edit تعديل البند" at bounding box center [456, 238] width 37 height 12
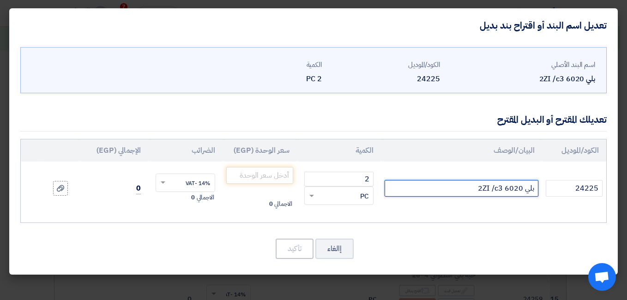
click at [420, 186] on input "بلي 6020 2ZI /c3" at bounding box center [461, 188] width 153 height 17
type input "بلي 6020 2ZI /c3 SKF"
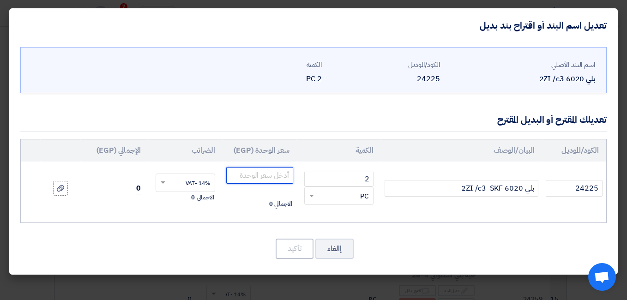
click at [267, 175] on input "number" at bounding box center [259, 175] width 67 height 17
type input "3"
type input "2350"
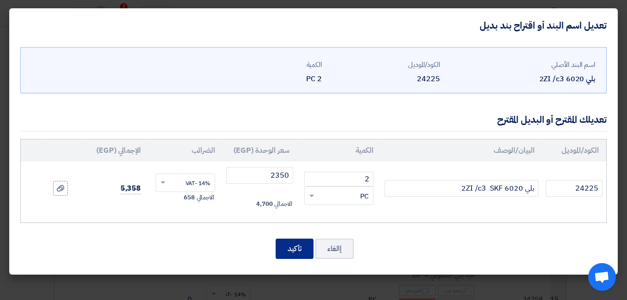
click at [292, 249] on button "تأكيد" at bounding box center [295, 249] width 38 height 20
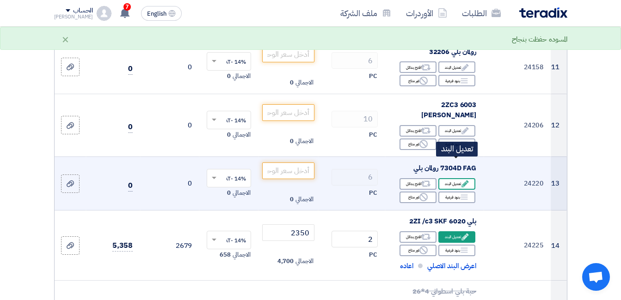
click at [457, 178] on div "Edit تعديل البند" at bounding box center [456, 184] width 37 height 12
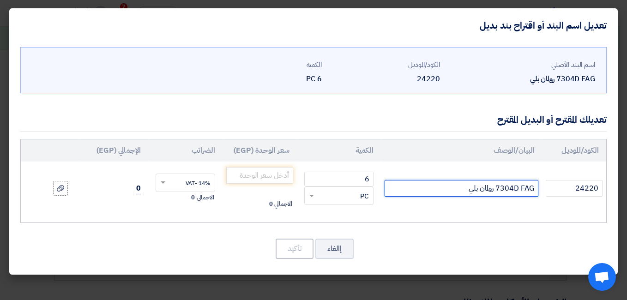
click at [432, 183] on input "7304D FAG رولمان بلي" at bounding box center [461, 188] width 153 height 17
type input "7304D FAG رولمان بلي FAG"
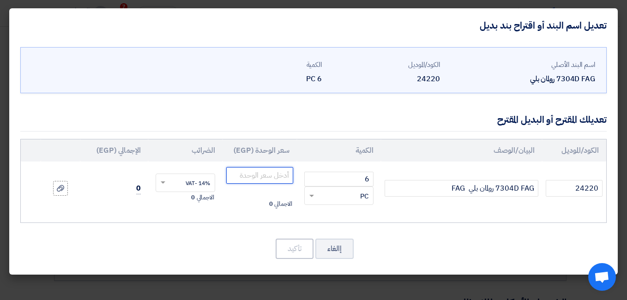
click at [278, 174] on input "number" at bounding box center [259, 175] width 67 height 17
type input "925"
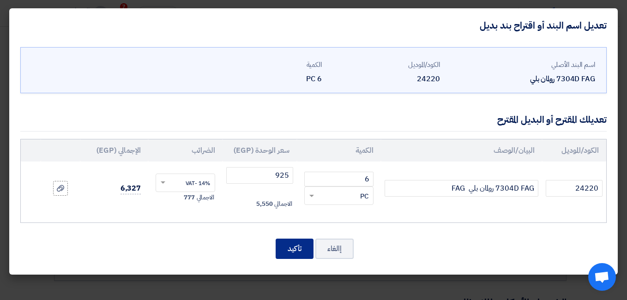
click at [296, 249] on button "تأكيد" at bounding box center [295, 249] width 38 height 20
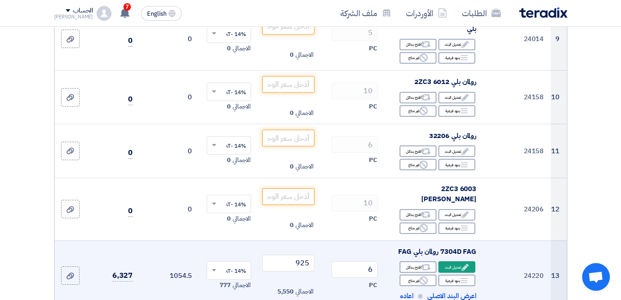
scroll to position [647, 0]
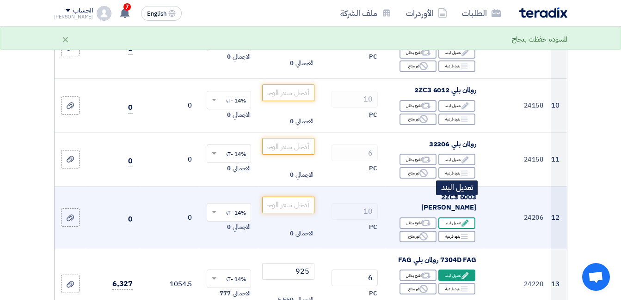
click at [453, 218] on div "Edit تعديل البند" at bounding box center [456, 224] width 37 height 12
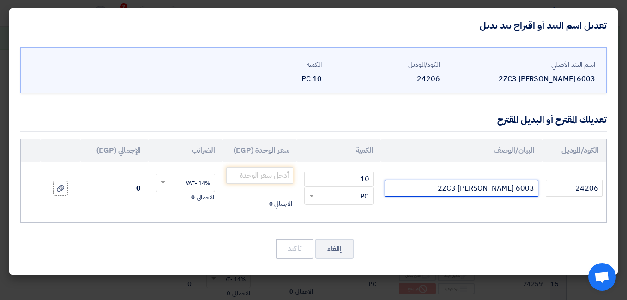
click at [416, 187] on input "6003 2ZC3 [PERSON_NAME]" at bounding box center [461, 188] width 153 height 17
type input "6003 2ZC3 رولمان بلي FAG"
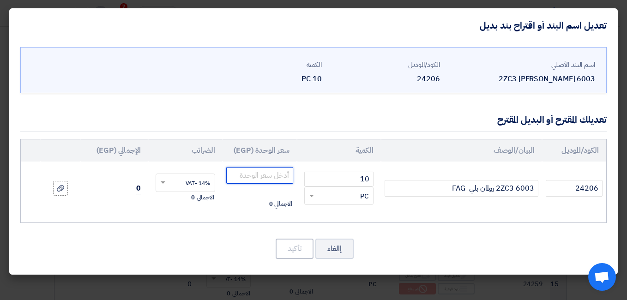
click at [267, 177] on input "number" at bounding box center [259, 175] width 67 height 17
type input "145"
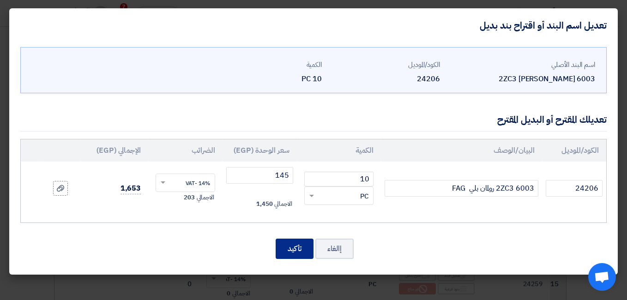
click at [297, 253] on button "تأكيد" at bounding box center [295, 249] width 38 height 20
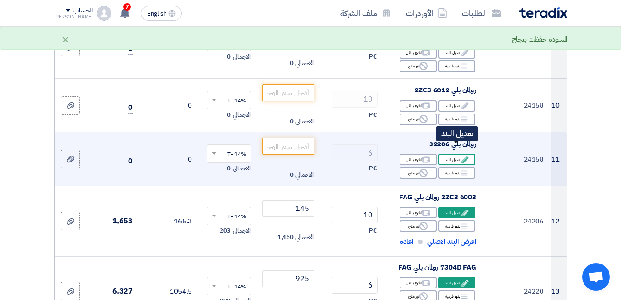
click at [447, 154] on div "Edit تعديل البند" at bounding box center [456, 160] width 37 height 12
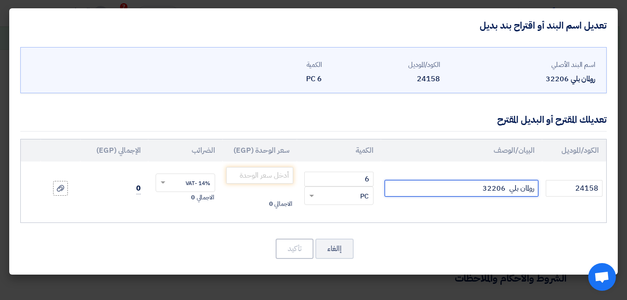
click at [440, 192] on input "رولمان بلي 32206" at bounding box center [461, 188] width 153 height 17
type input "رولمان بلي 32206 SKF"
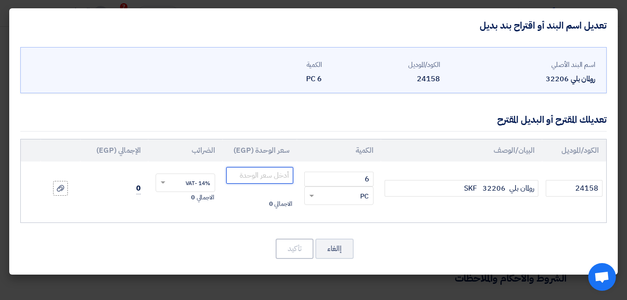
click at [276, 179] on input "number" at bounding box center [259, 175] width 67 height 17
type input "575"
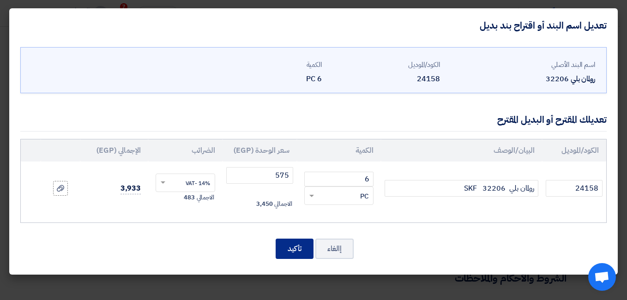
click at [297, 251] on button "تأكيد" at bounding box center [295, 249] width 38 height 20
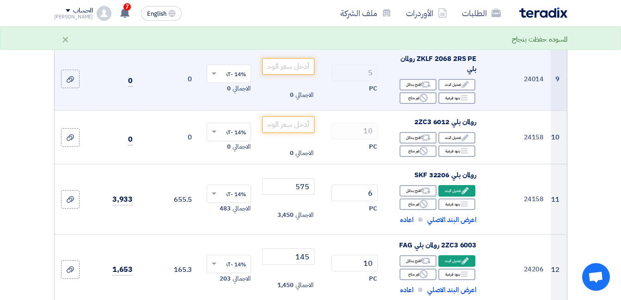
scroll to position [554, 0]
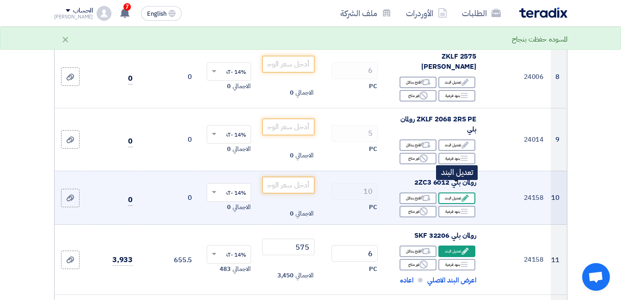
click at [464, 194] on icon "Edit" at bounding box center [465, 198] width 8 height 8
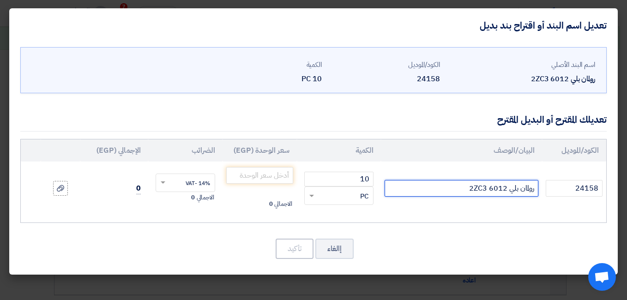
click at [398, 186] on input "رولمان بلي 6012 2ZC3" at bounding box center [461, 188] width 153 height 17
type input "رولمان بلي 6012 2ZC3 FAG"
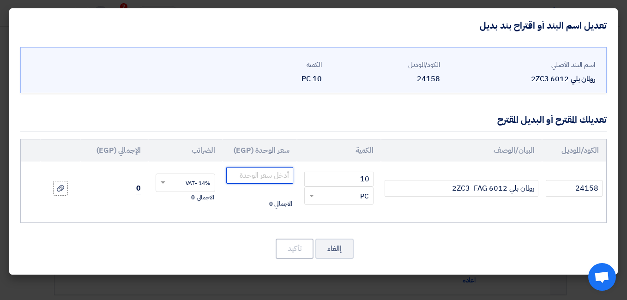
click at [268, 175] on input "number" at bounding box center [259, 175] width 67 height 17
type input "775"
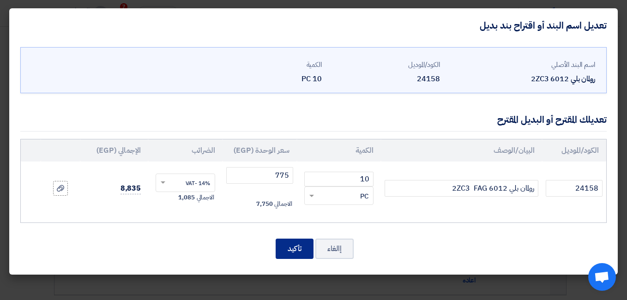
click at [302, 247] on button "تأكيد" at bounding box center [295, 249] width 38 height 20
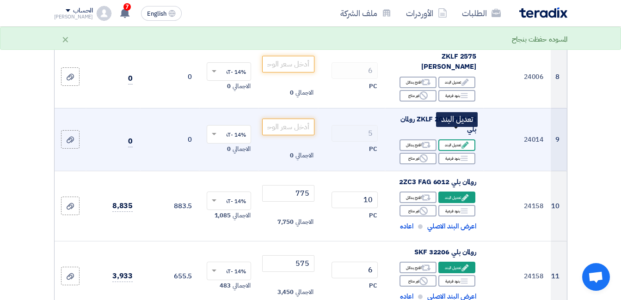
click at [447, 140] on div "Edit تعديل البند" at bounding box center [456, 146] width 37 height 12
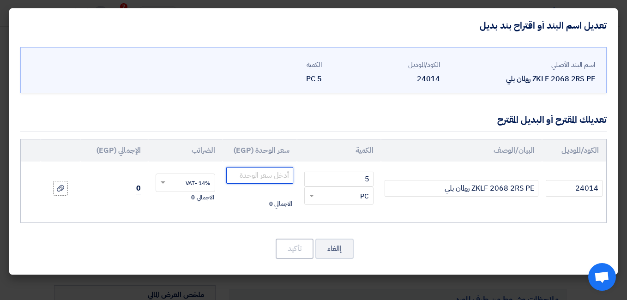
click at [267, 173] on input "number" at bounding box center [259, 175] width 67 height 17
type input "19800"
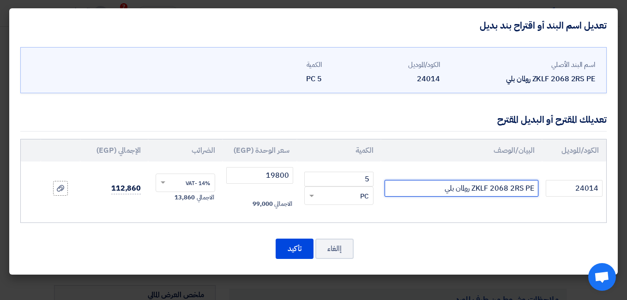
click at [415, 189] on input "ZKLF 2068 2RS PE رولمان بلي" at bounding box center [461, 188] width 153 height 17
type input "ZKLF 2068 2RS PE رولمان بلي INA"
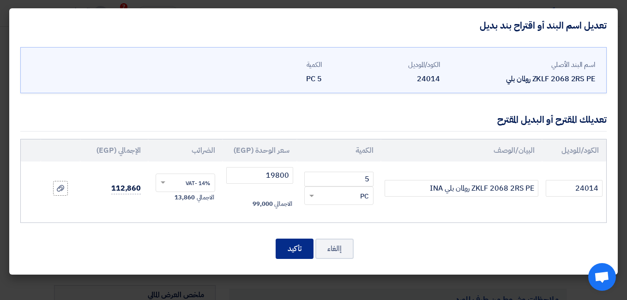
click at [291, 249] on button "تأكيد" at bounding box center [295, 249] width 38 height 20
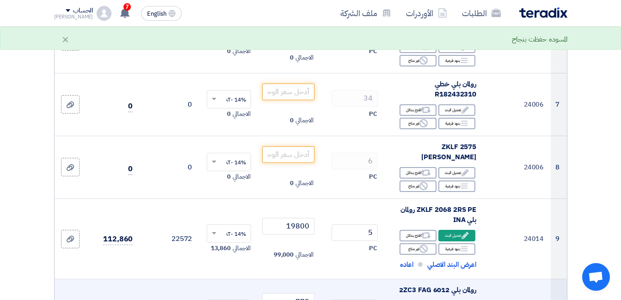
scroll to position [462, 0]
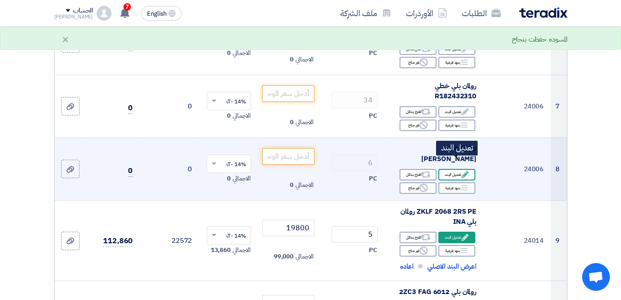
click at [448, 169] on div "Edit تعديل البند" at bounding box center [456, 175] width 37 height 12
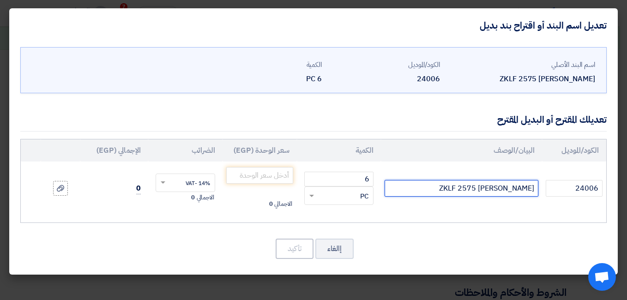
click at [433, 188] on input "ZKLF 2575 [PERSON_NAME]" at bounding box center [461, 188] width 153 height 17
type input "ZKLF 2575 رولمان بلي INA"
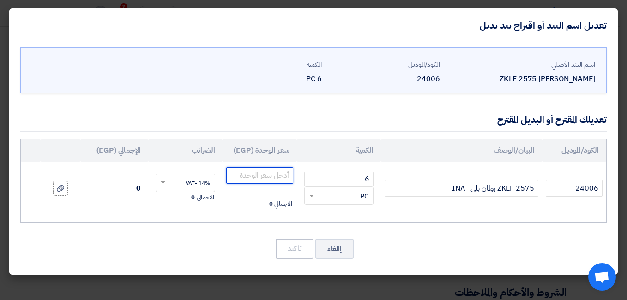
click at [270, 175] on input "number" at bounding box center [259, 175] width 67 height 17
type input "19350"
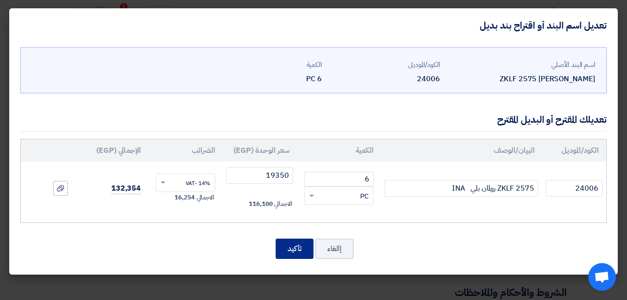
click at [286, 250] on button "تأكيد" at bounding box center [295, 249] width 38 height 20
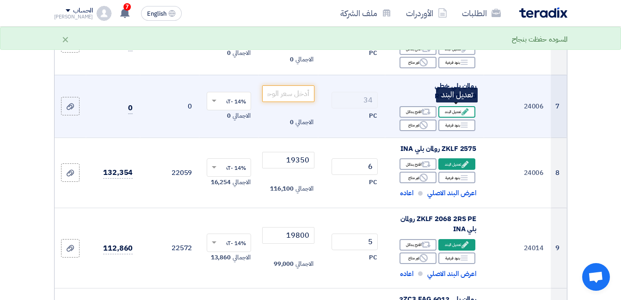
click at [454, 111] on div "Edit تعديل البند" at bounding box center [456, 112] width 37 height 12
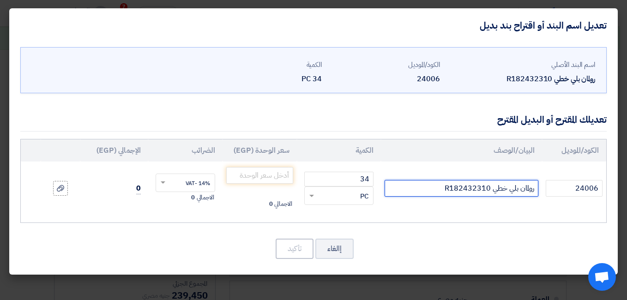
click at [416, 190] on input "رولمان بلي خطي R182432310" at bounding box center [461, 188] width 153 height 17
type input "رولمان بلي خطي R182432310 REXROTH"
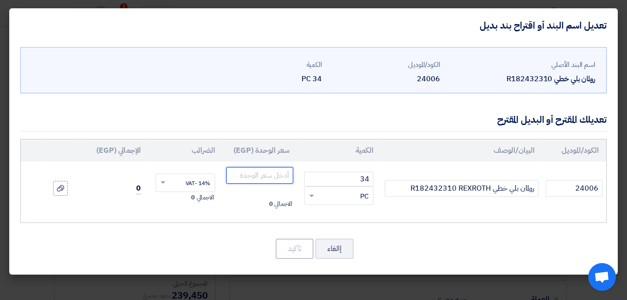
click at [263, 172] on input "number" at bounding box center [259, 175] width 67 height 17
type input "21500"
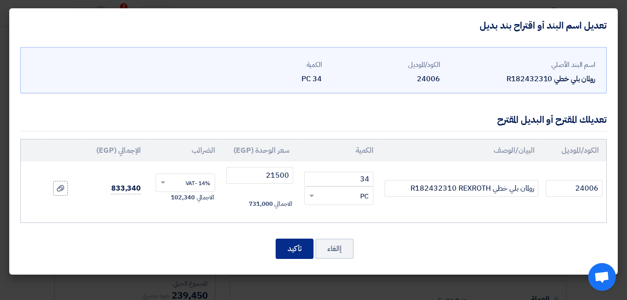
click at [306, 248] on button "تأكيد" at bounding box center [295, 249] width 38 height 20
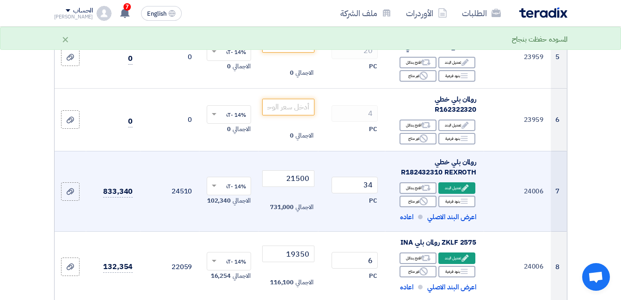
scroll to position [370, 0]
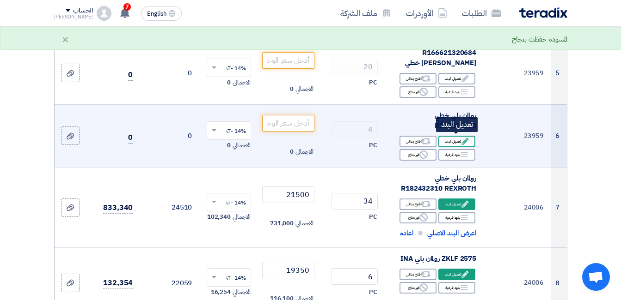
click at [453, 137] on div "Edit تعديل البند" at bounding box center [456, 142] width 37 height 12
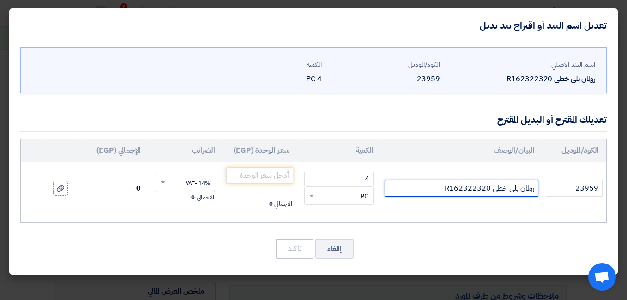
click at [404, 189] on input "رولمان بلي خطي R162322320" at bounding box center [461, 188] width 153 height 17
type input "رولمان بلي خطي R162322320 REXROTH"
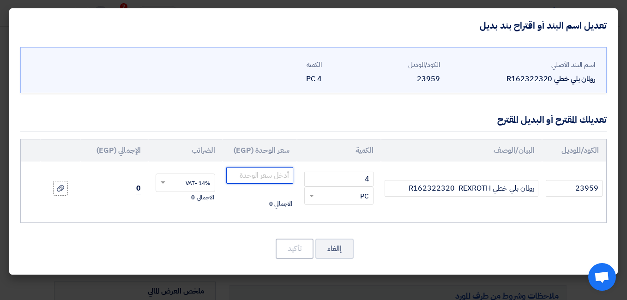
click at [280, 177] on input "number" at bounding box center [259, 175] width 67 height 17
type input "11300"
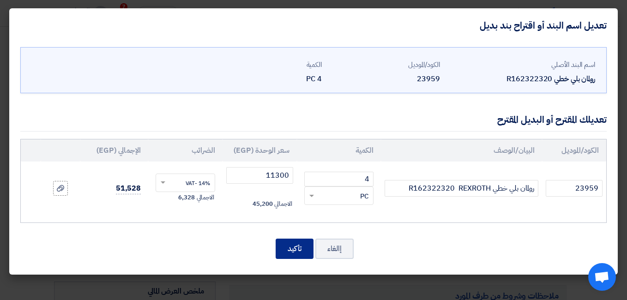
click at [292, 251] on button "تأكيد" at bounding box center [295, 249] width 38 height 20
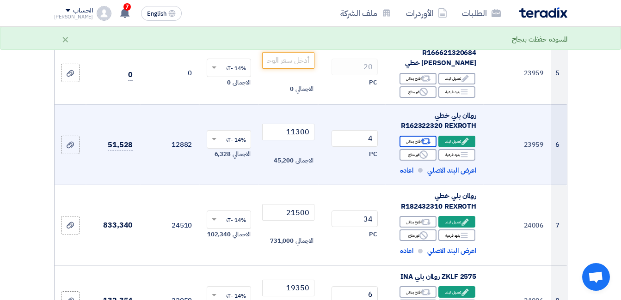
scroll to position [323, 0]
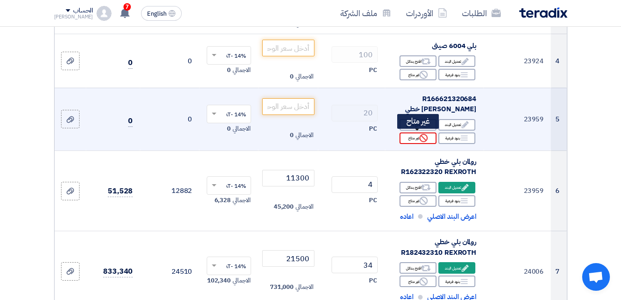
click at [426, 137] on icon "Reject" at bounding box center [423, 138] width 8 height 8
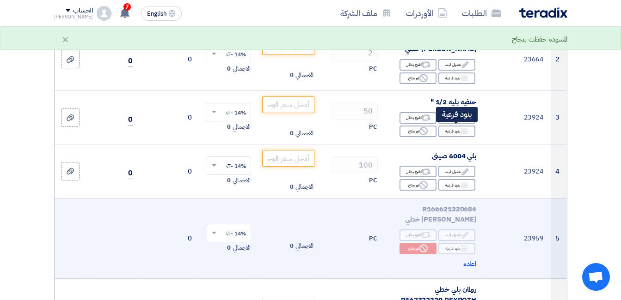
scroll to position [185, 0]
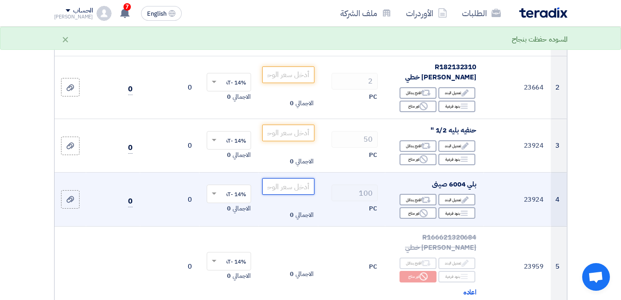
click at [298, 183] on input "number" at bounding box center [288, 186] width 52 height 17
type input "4"
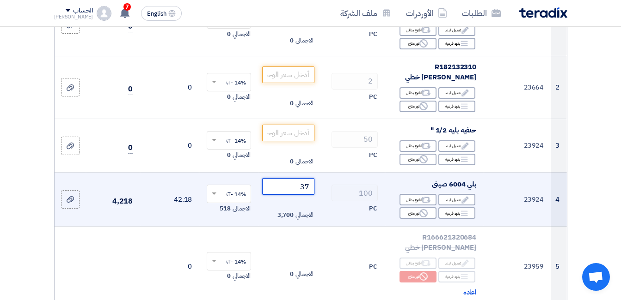
type input "37"
click at [333, 201] on td "100 PC" at bounding box center [351, 200] width 67 height 54
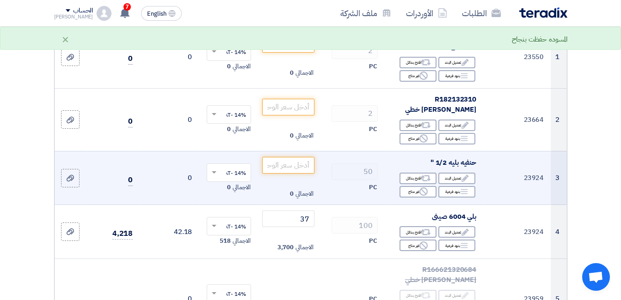
scroll to position [139, 0]
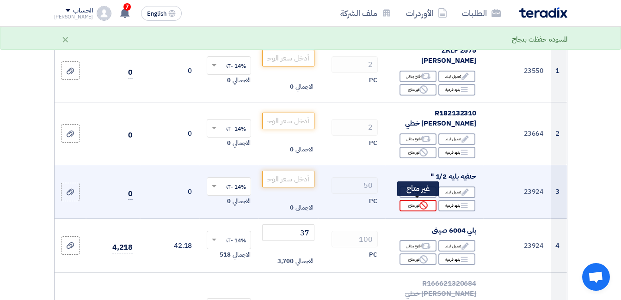
click at [420, 206] on use at bounding box center [423, 205] width 8 height 8
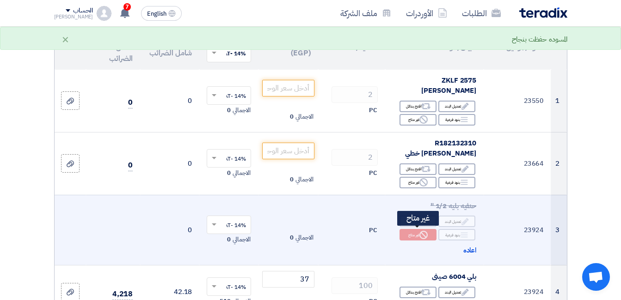
scroll to position [92, 0]
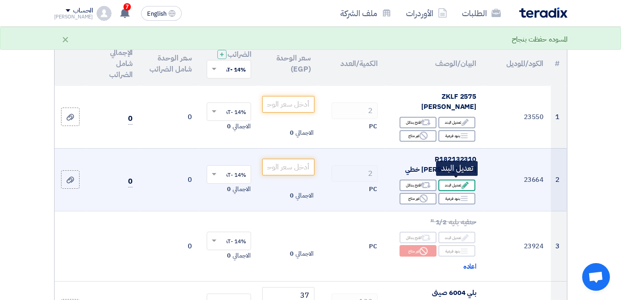
click at [463, 183] on icon "Edit" at bounding box center [465, 185] width 8 height 8
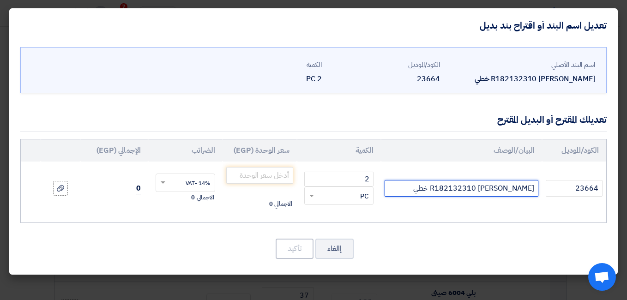
click at [407, 189] on input "R182132310 [PERSON_NAME] خطي" at bounding box center [461, 188] width 153 height 17
type input "R182132310 [PERSON_NAME] خطي REXROTH"
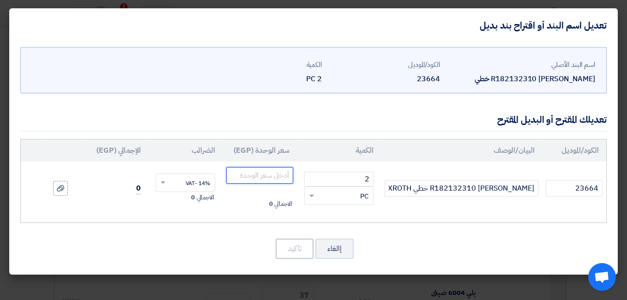
click at [257, 176] on input "number" at bounding box center [259, 175] width 67 height 17
type input "21650"
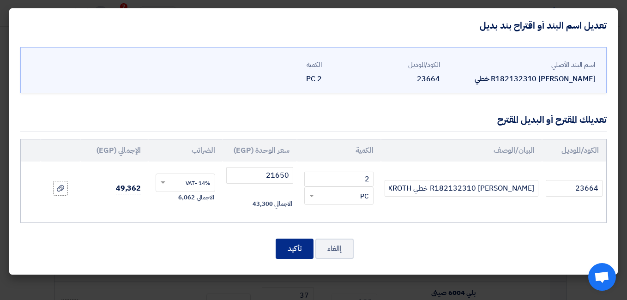
click at [292, 250] on button "تأكيد" at bounding box center [295, 249] width 38 height 20
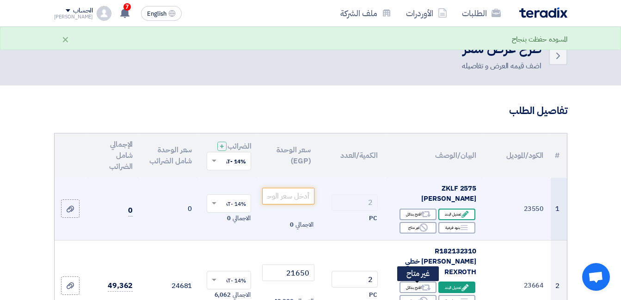
scroll to position [0, 0]
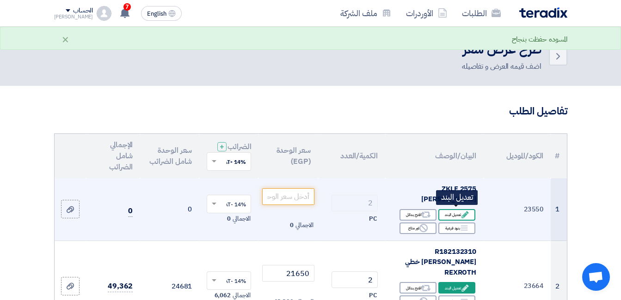
click at [463, 211] on icon "Edit" at bounding box center [465, 215] width 8 height 8
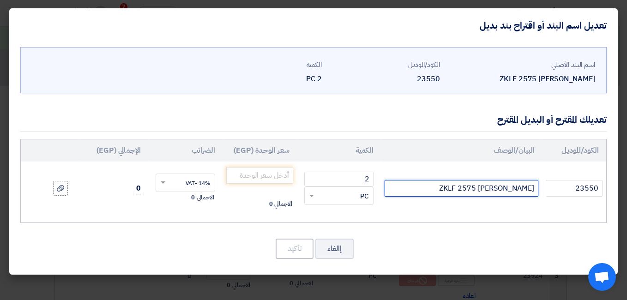
click at [429, 188] on input "ZKLF 2575 [PERSON_NAME]" at bounding box center [461, 188] width 153 height 17
type input "ZKLF 2575 رولمان بلي INA"
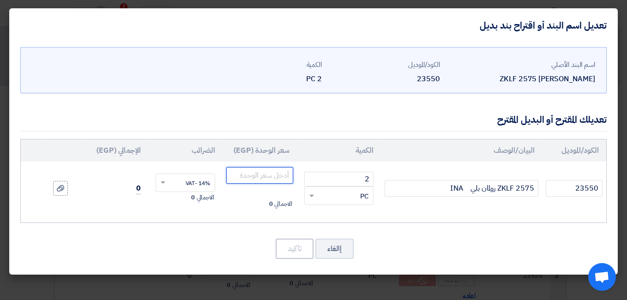
click at [273, 176] on input "number" at bounding box center [259, 175] width 67 height 17
type input "19800"
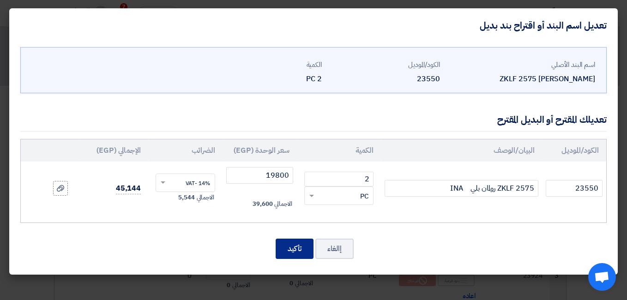
click at [286, 244] on button "تأكيد" at bounding box center [295, 249] width 38 height 20
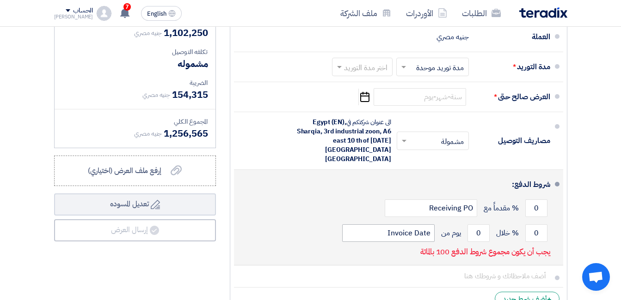
scroll to position [1386, 0]
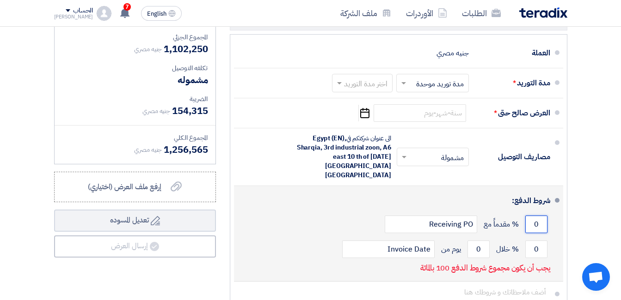
click at [536, 216] on input "0" at bounding box center [536, 225] width 22 height 18
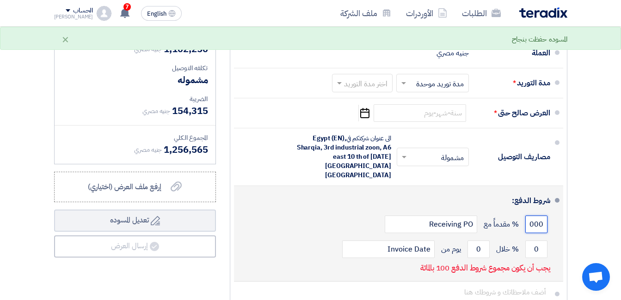
scroll to position [0, 0]
drag, startPoint x: 524, startPoint y: 202, endPoint x: 545, endPoint y: 203, distance: 20.8
click at [545, 216] on input "1000" at bounding box center [536, 225] width 22 height 18
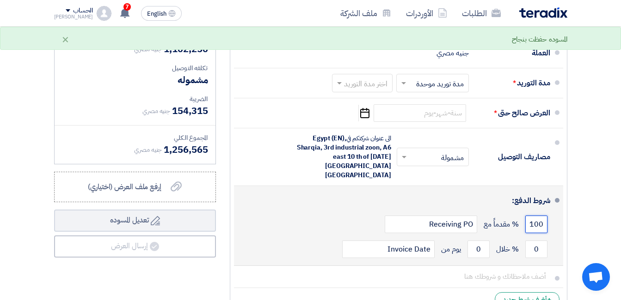
type input "100"
click at [356, 190] on div "شروط الدفع:" at bounding box center [399, 201] width 301 height 22
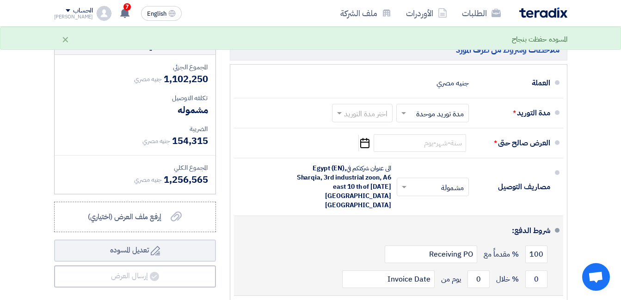
scroll to position [1340, 0]
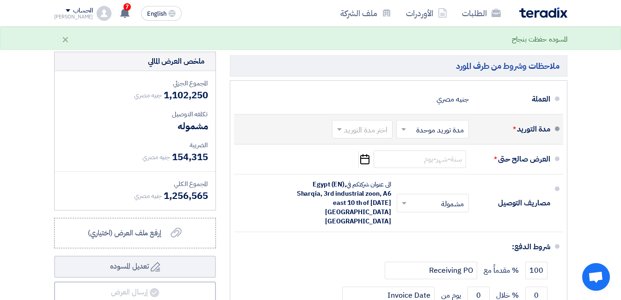
click at [339, 125] on span at bounding box center [338, 129] width 12 height 9
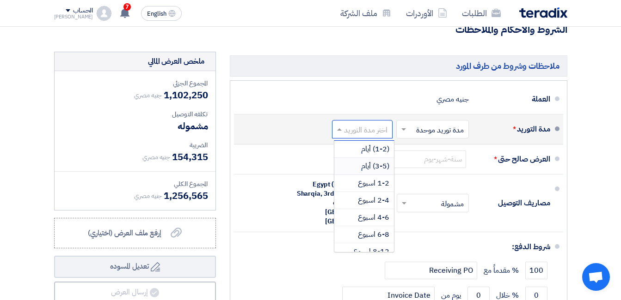
click at [377, 161] on span "(3-5) أيام" at bounding box center [375, 166] width 28 height 11
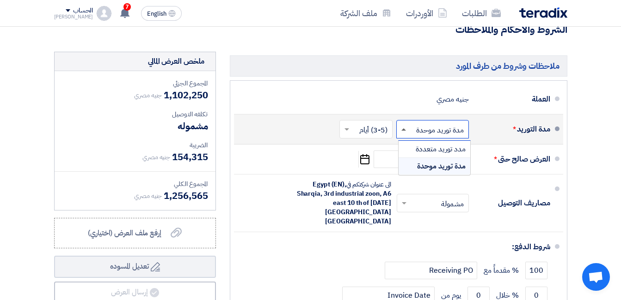
click at [402, 128] on span at bounding box center [403, 129] width 5 height 2
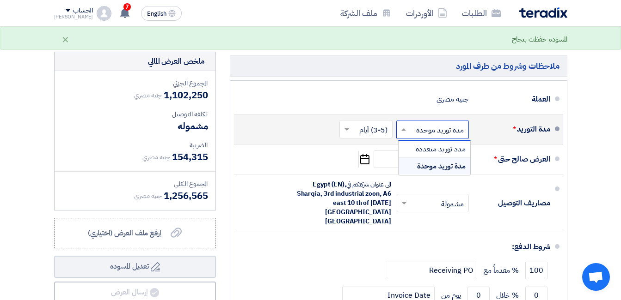
click at [415, 158] on div "مدة توريد موحدة" at bounding box center [434, 166] width 72 height 17
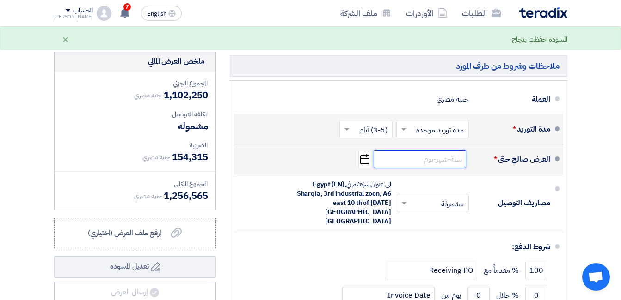
click at [438, 153] on input at bounding box center [419, 160] width 92 height 18
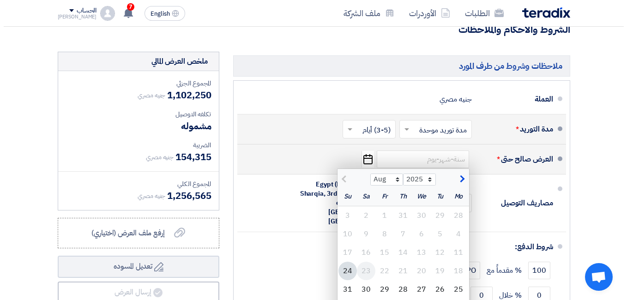
scroll to position [1386, 0]
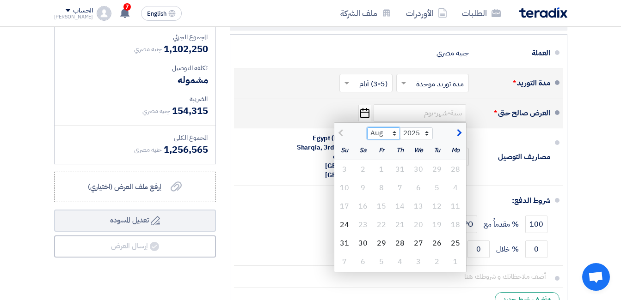
click at [394, 128] on select "Aug Sep Oct Nov Dec" at bounding box center [383, 134] width 33 height 12
select select "9"
click at [367, 128] on select "Aug Sep Oct Nov Dec" at bounding box center [383, 134] width 33 height 12
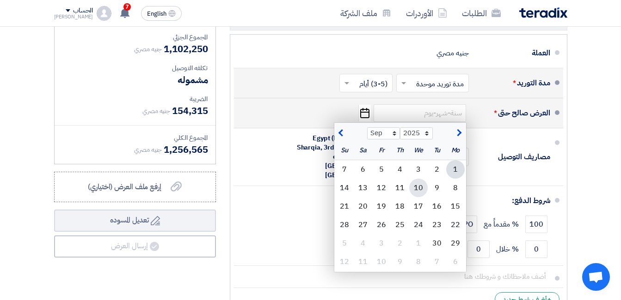
click at [418, 181] on div "10" at bounding box center [418, 188] width 18 height 18
type input "9/10/2025"
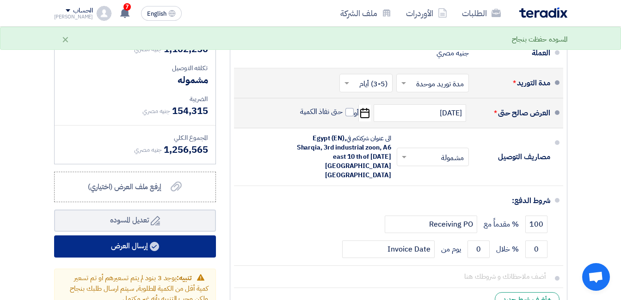
click at [165, 240] on button "إرسال العرض" at bounding box center [135, 247] width 162 height 22
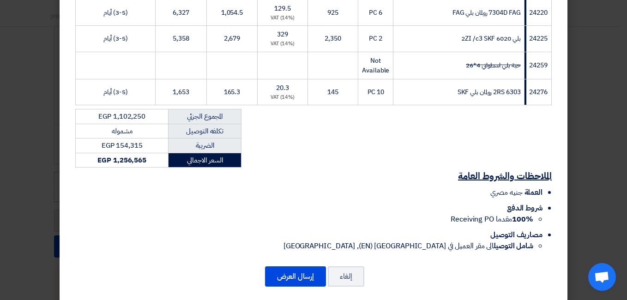
scroll to position [513, 0]
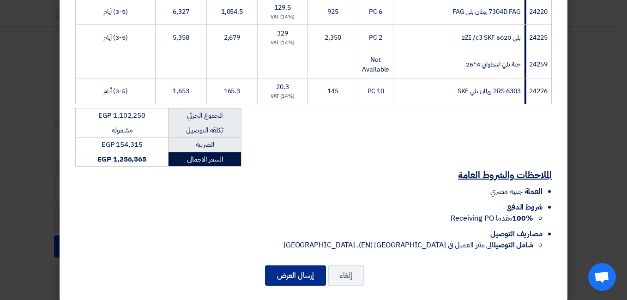
click at [293, 266] on button "إرسال العرض" at bounding box center [295, 276] width 61 height 20
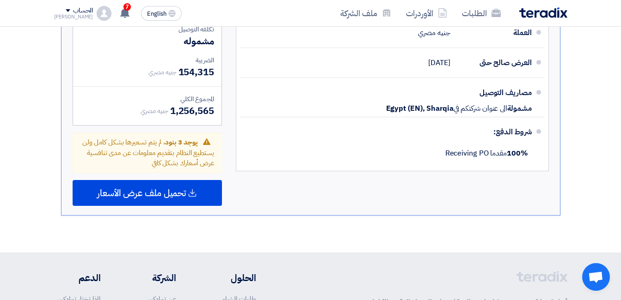
scroll to position [1054, 0]
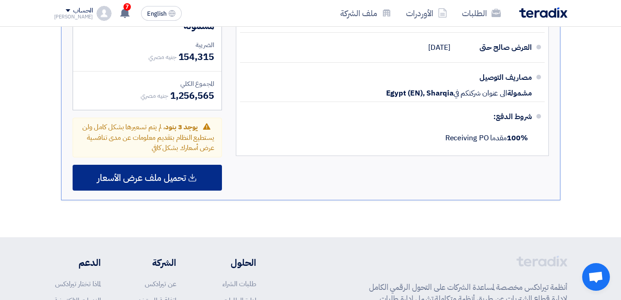
click at [178, 174] on span "تحميل ملف عرض الأسعار" at bounding box center [141, 178] width 89 height 8
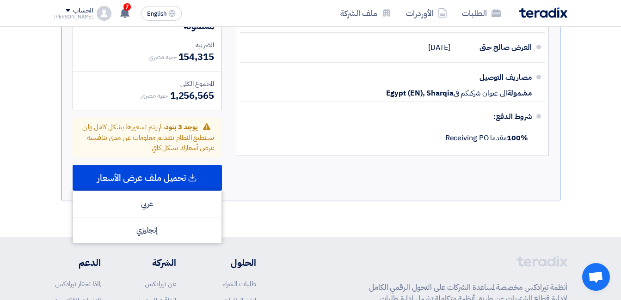
click at [258, 159] on div "ملاحظات وشروط من طرف المورد العملة جنيه مصري العرض صالح حتى 10 Sep 2025 مصاريف …" at bounding box center [392, 81] width 327 height 222
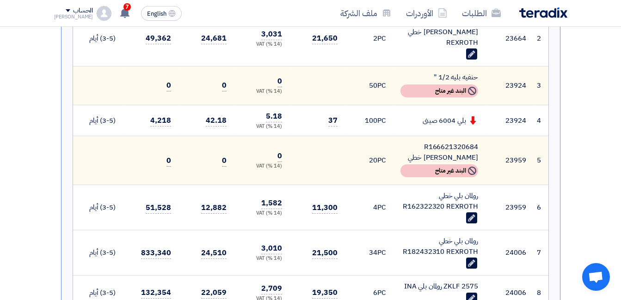
scroll to position [315, 0]
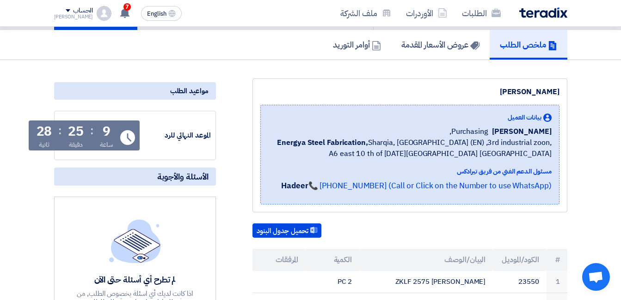
scroll to position [46, 0]
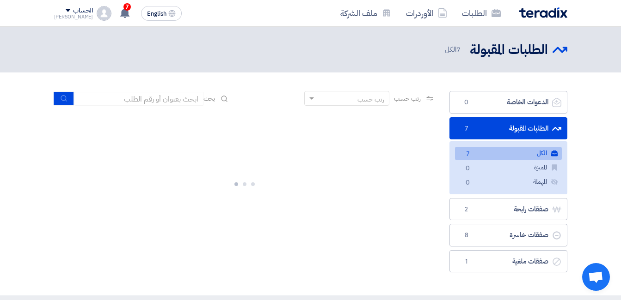
click at [510, 124] on link "الطلبات المقبولة الطلبات المقبولة 7" at bounding box center [508, 128] width 118 height 23
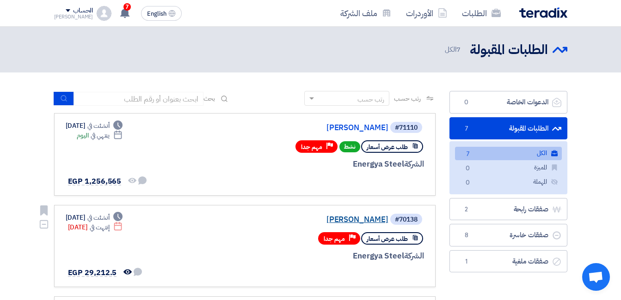
scroll to position [46, 0]
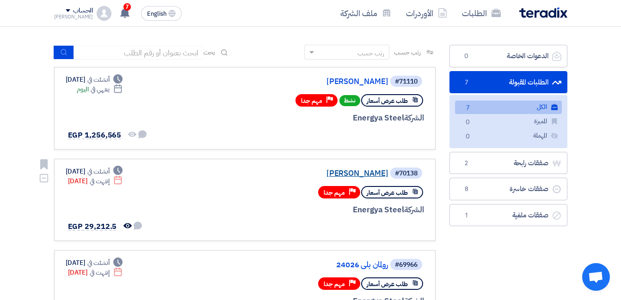
click at [377, 171] on link "[PERSON_NAME]" at bounding box center [295, 174] width 185 height 8
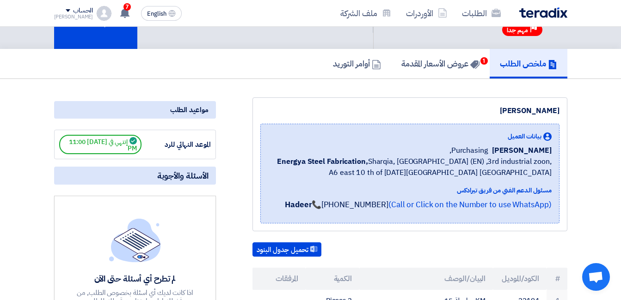
scroll to position [0, 0]
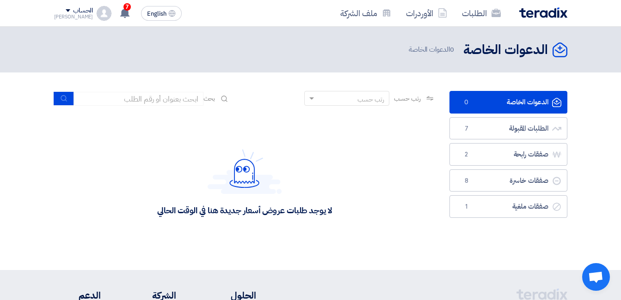
click at [505, 102] on link "الدعوات الخاصة الدعوات الخاصة 0" at bounding box center [508, 102] width 118 height 23
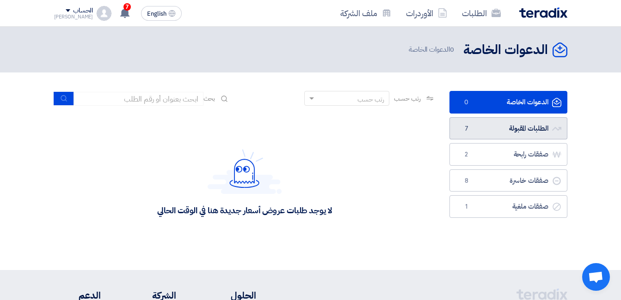
click at [509, 126] on link "الطلبات المقبولة الطلبات المقبولة 7" at bounding box center [508, 128] width 118 height 23
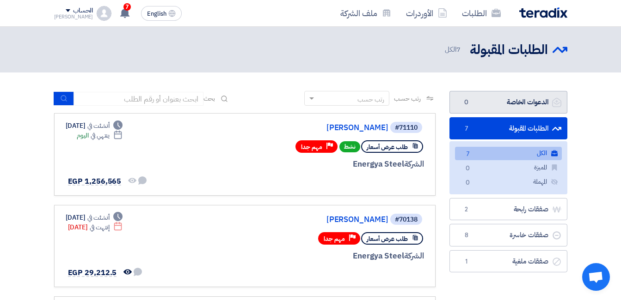
click at [520, 102] on link "الدعوات الخاصة الدعوات الخاصة 0" at bounding box center [508, 102] width 118 height 23
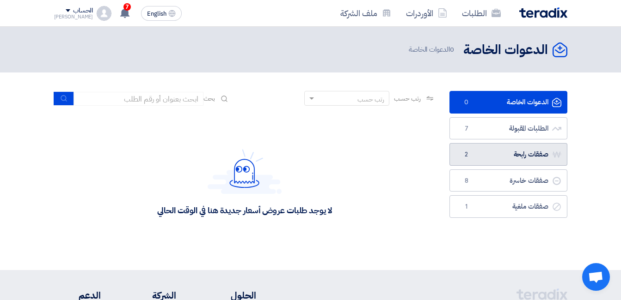
click at [516, 156] on link "صفقات رابحة صفقات رابحة 2" at bounding box center [508, 154] width 118 height 23
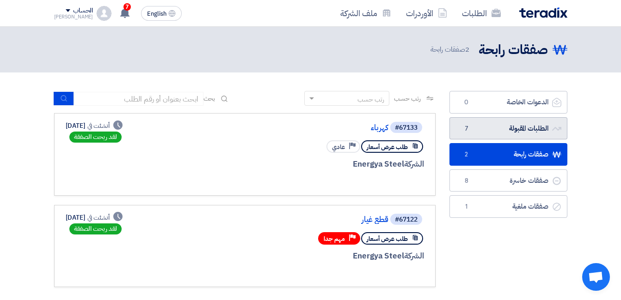
click at [505, 125] on link "الطلبات المقبولة الطلبات المقبولة 7" at bounding box center [508, 128] width 118 height 23
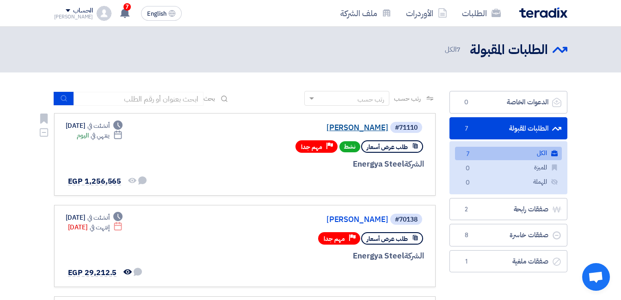
click at [371, 128] on link "[PERSON_NAME]" at bounding box center [295, 128] width 185 height 8
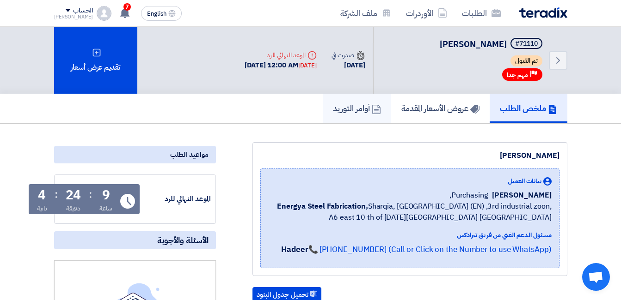
click at [355, 109] on h5 "أوامر التوريد" at bounding box center [357, 108] width 48 height 11
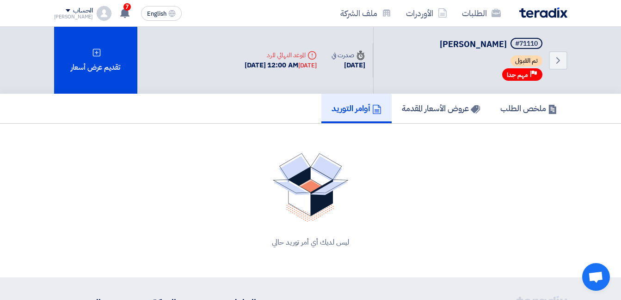
click at [356, 104] on h5 "أوامر التوريد" at bounding box center [356, 108] width 50 height 11
click at [533, 106] on h5 "ملخص الطلب" at bounding box center [528, 108] width 57 height 11
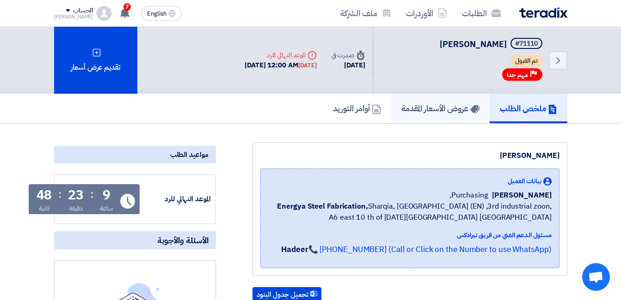
click at [430, 109] on h5 "عروض الأسعار المقدمة" at bounding box center [440, 108] width 78 height 11
